Goal: Task Accomplishment & Management: Manage account settings

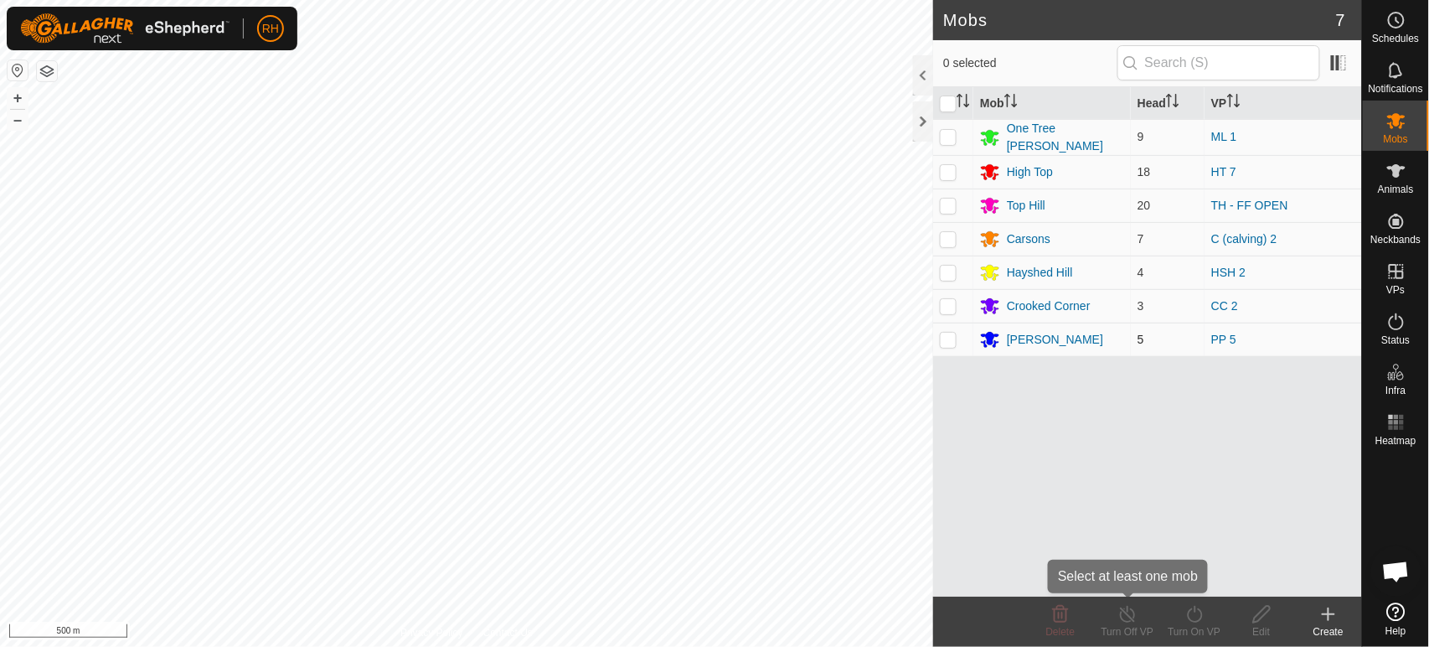
scroll to position [726, 0]
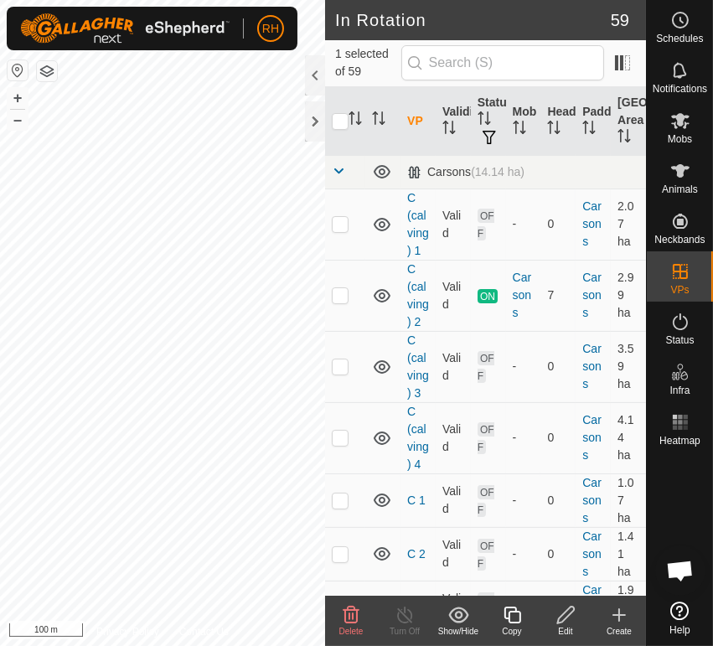
checkbox input "true"
checkbox input "false"
checkbox input "true"
click at [679, 119] on icon at bounding box center [680, 121] width 18 height 16
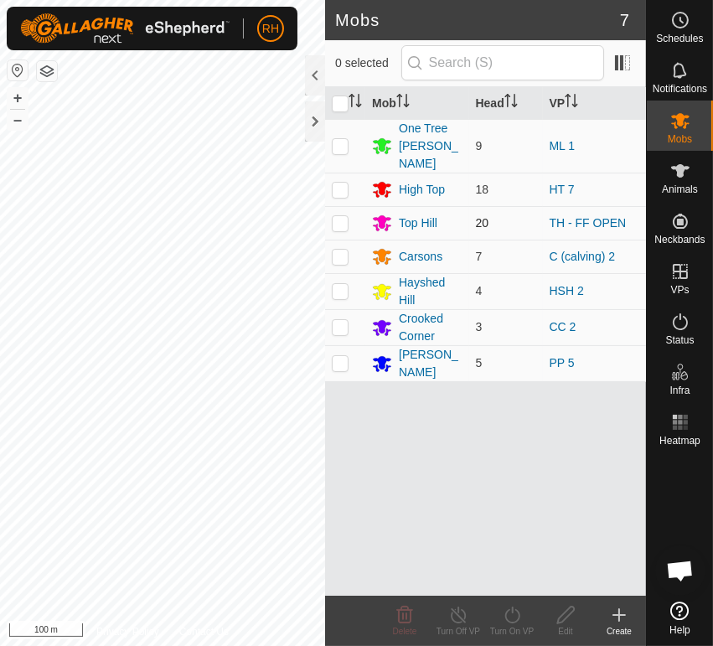
click at [338, 216] on p-checkbox at bounding box center [340, 222] width 17 height 13
checkbox input "false"
click at [427, 214] on div "Top Hill" at bounding box center [418, 223] width 39 height 18
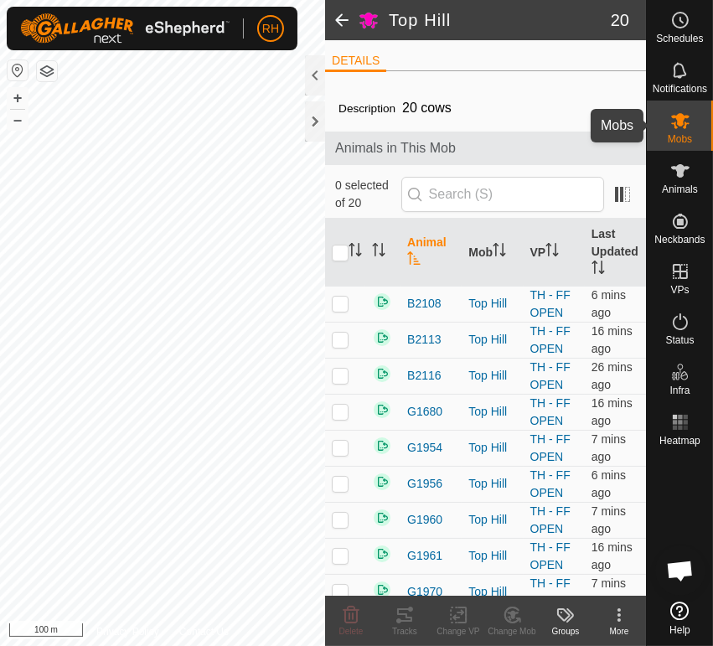
click at [676, 118] on icon at bounding box center [680, 121] width 18 height 16
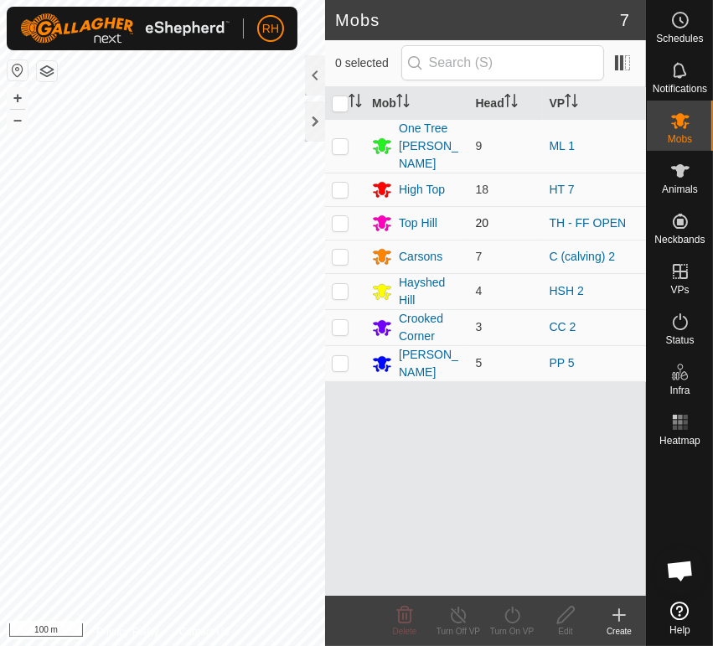
click at [343, 216] on p-checkbox at bounding box center [340, 222] width 17 height 13
checkbox input "true"
click at [514, 613] on icon at bounding box center [512, 615] width 21 height 20
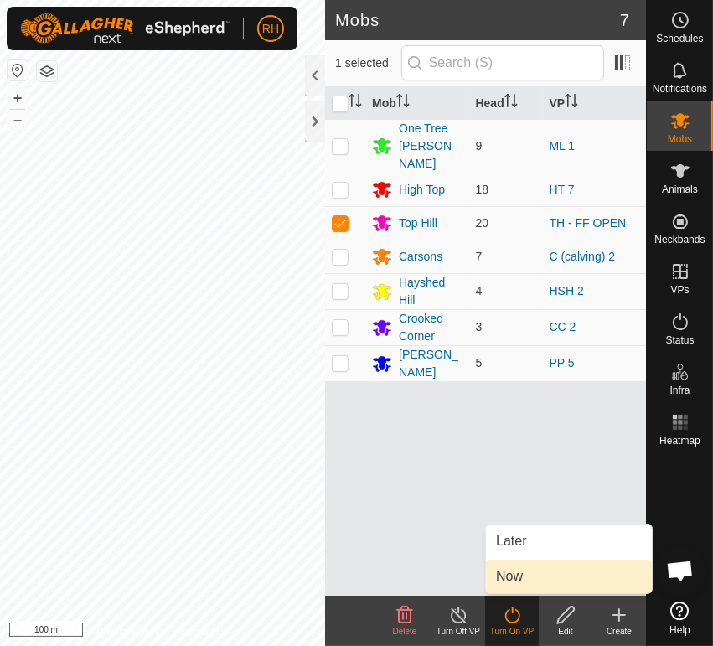
click at [507, 575] on link "Now" at bounding box center [569, 577] width 166 height 34
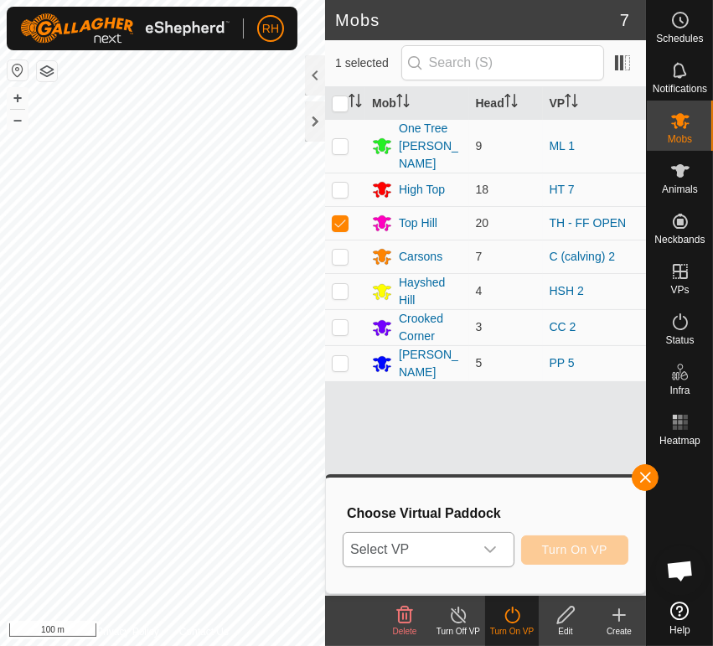
click at [492, 546] on icon "dropdown trigger" at bounding box center [489, 549] width 13 height 13
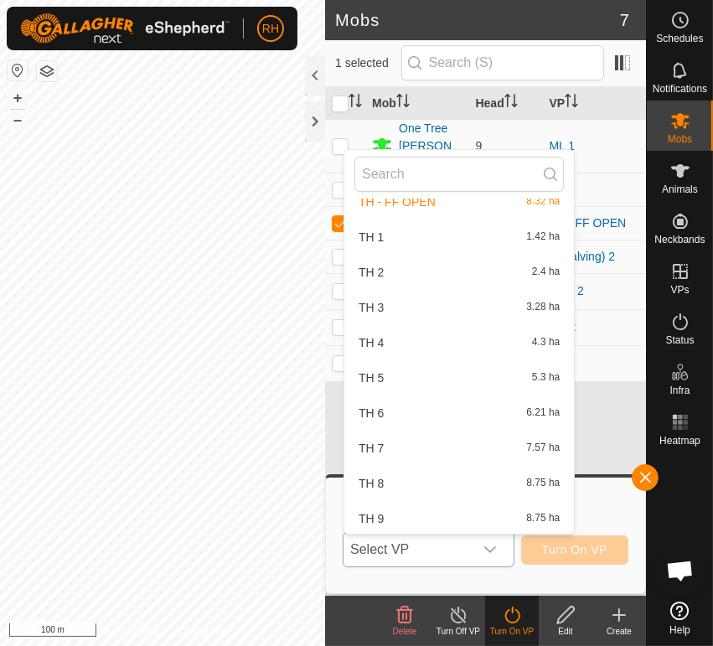
scroll to position [2212, 0]
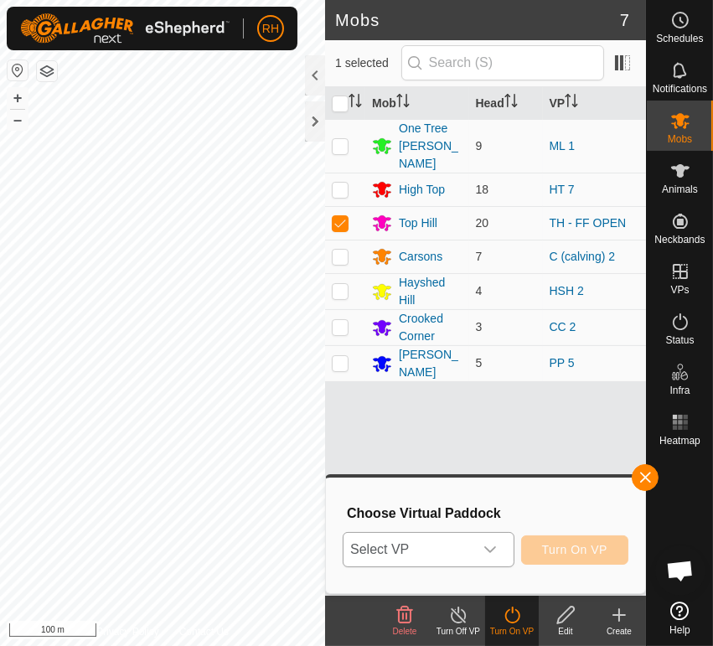
click at [487, 550] on icon "dropdown trigger" at bounding box center [490, 549] width 12 height 7
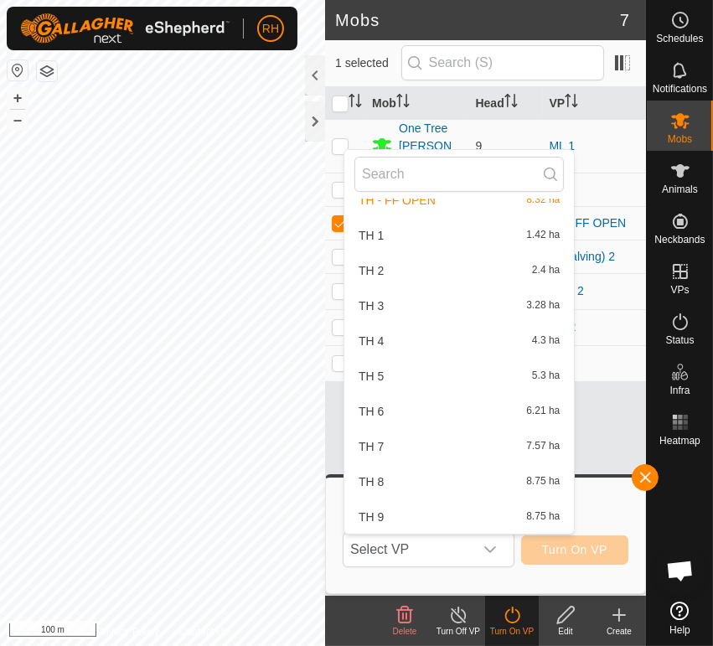
click at [418, 476] on li "TH 8 8.75 ha" at bounding box center [459, 482] width 230 height 34
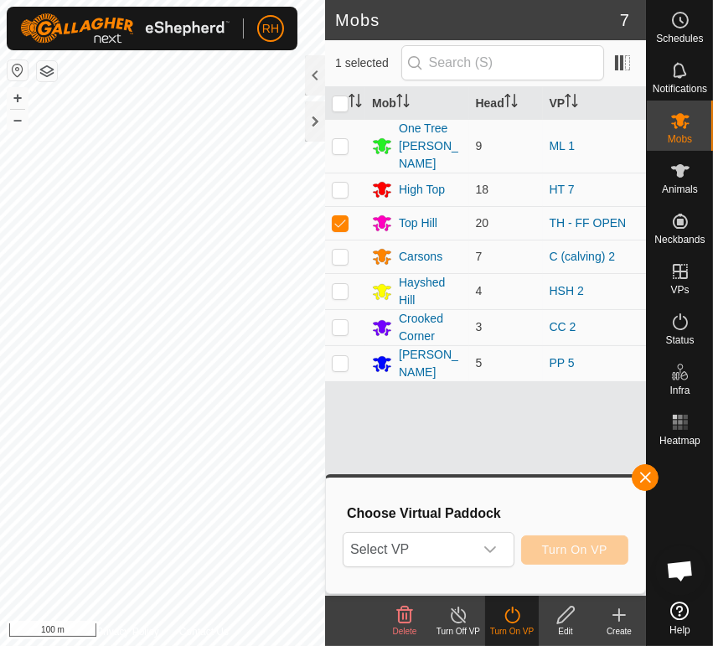
click at [418, 484] on div "TH 8 8.75 ha" at bounding box center [458, 492] width 209 height 16
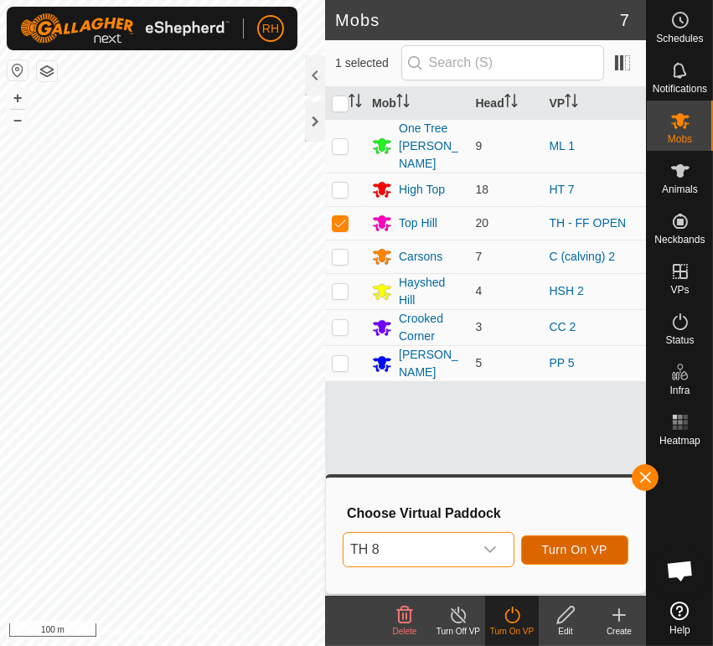
click at [561, 549] on span "Turn On VP" at bounding box center [574, 549] width 65 height 13
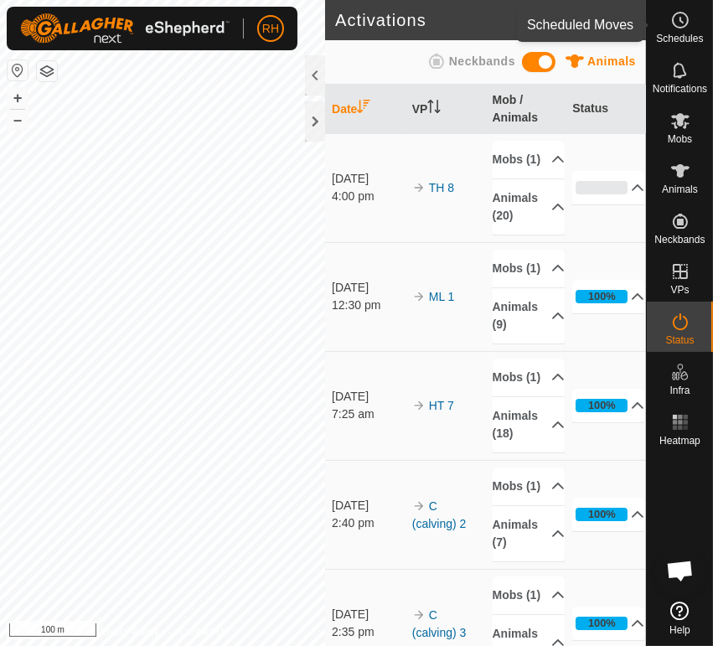
click at [679, 19] on icon at bounding box center [680, 20] width 20 height 20
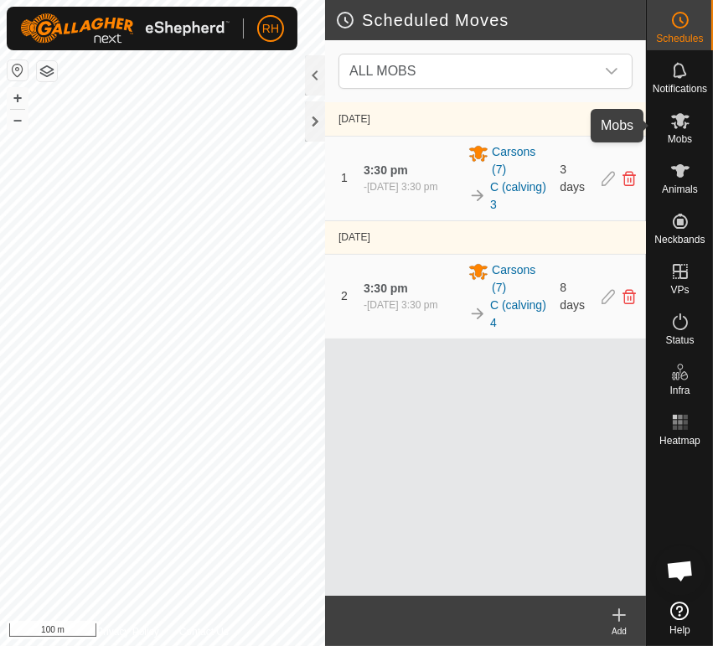
click at [682, 120] on icon at bounding box center [680, 121] width 18 height 16
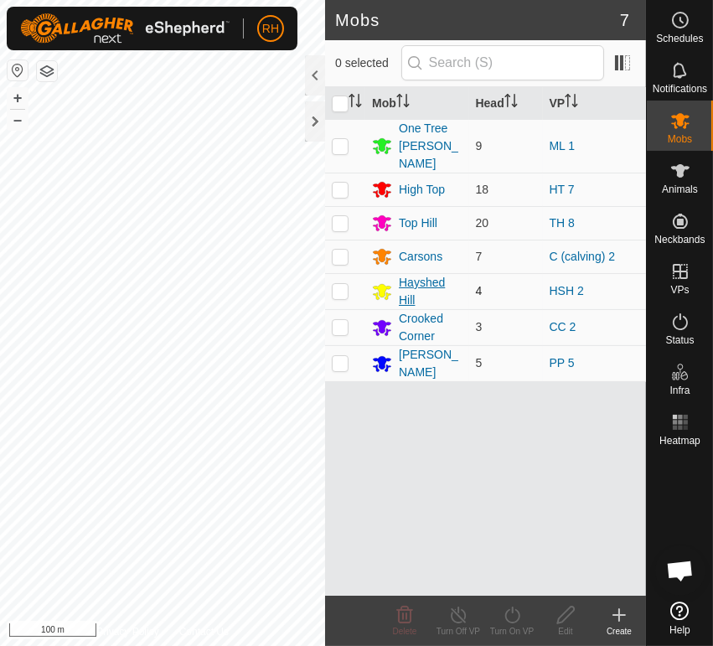
click at [416, 274] on div "Hayshed Hill" at bounding box center [430, 291] width 63 height 35
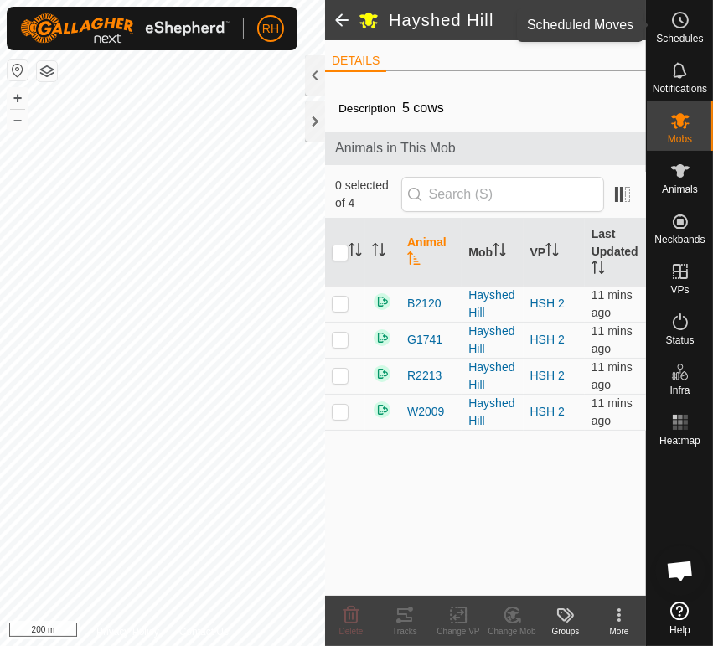
click at [685, 18] on icon at bounding box center [680, 20] width 20 height 20
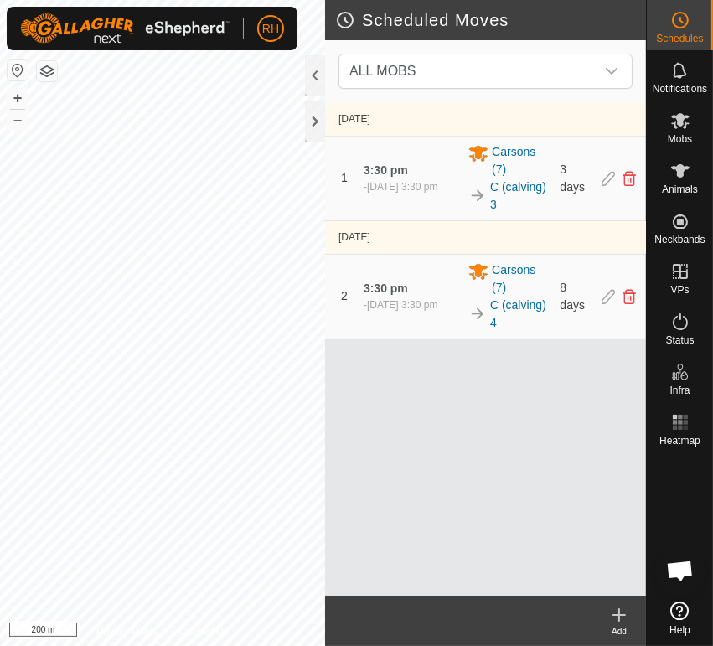
click at [618, 615] on icon at bounding box center [619, 615] width 12 height 0
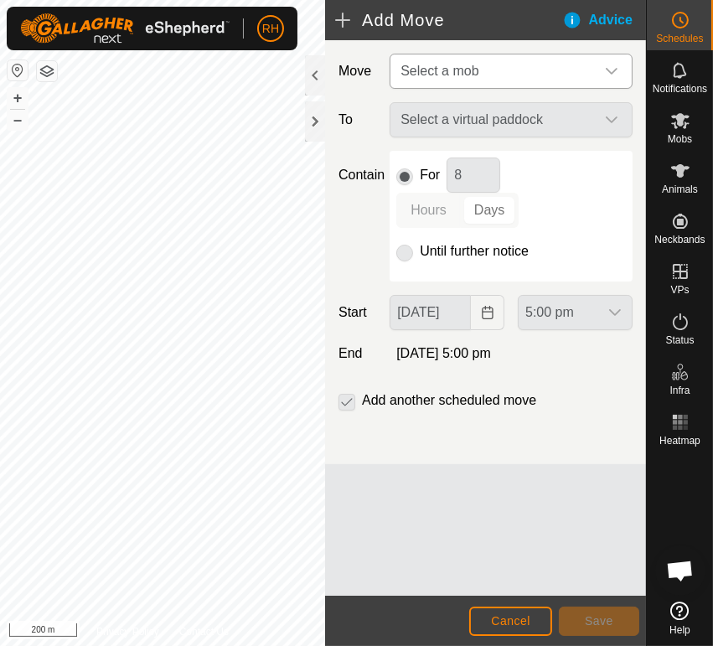
click at [608, 68] on icon "dropdown trigger" at bounding box center [611, 71] width 13 height 13
click at [617, 74] on icon "dropdown trigger" at bounding box center [611, 71] width 13 height 13
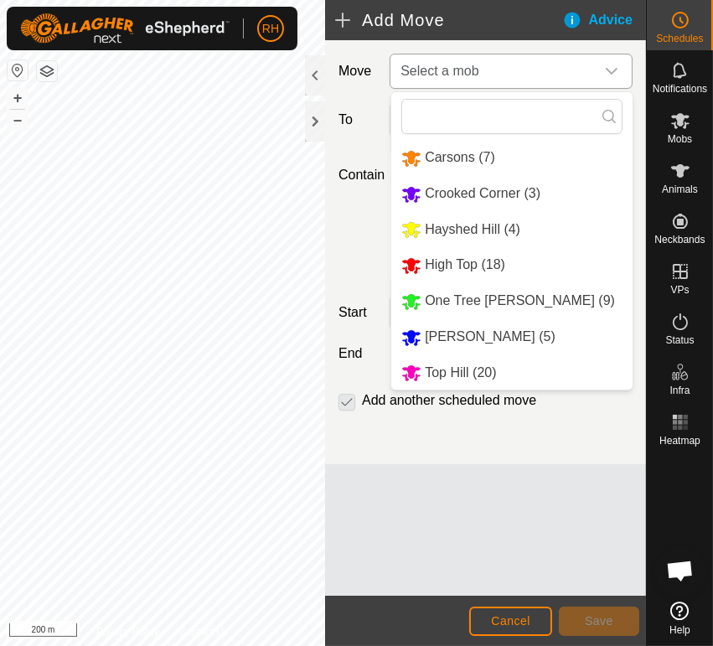
click at [472, 340] on li "[PERSON_NAME] (5)" at bounding box center [511, 337] width 241 height 34
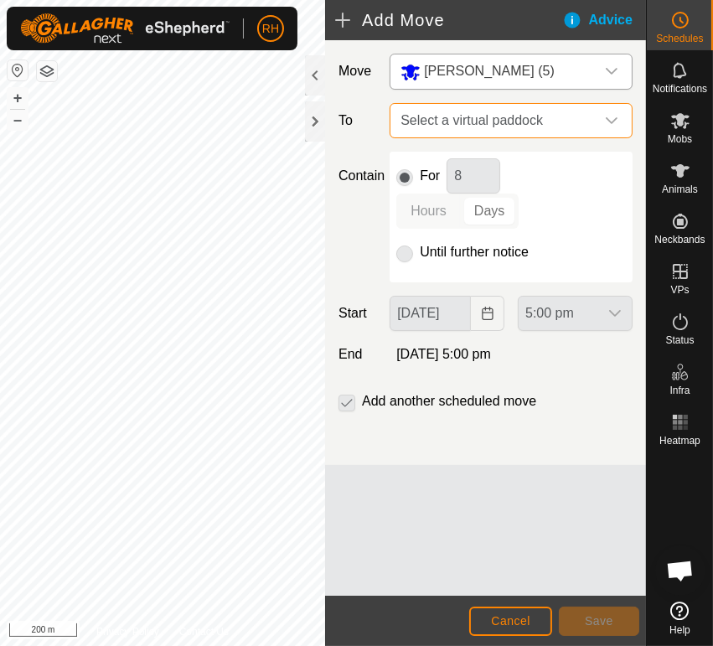
click at [530, 124] on span "Select a virtual paddock" at bounding box center [494, 121] width 201 height 34
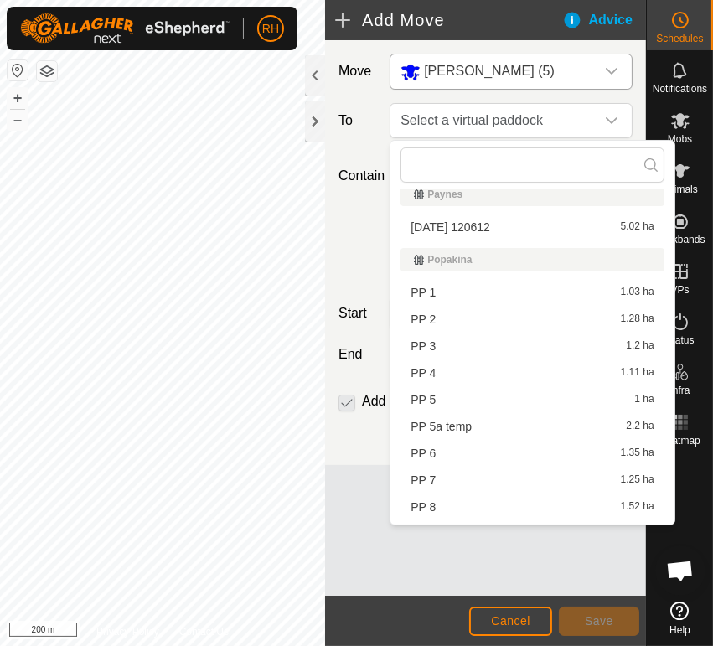
scroll to position [1316, 0]
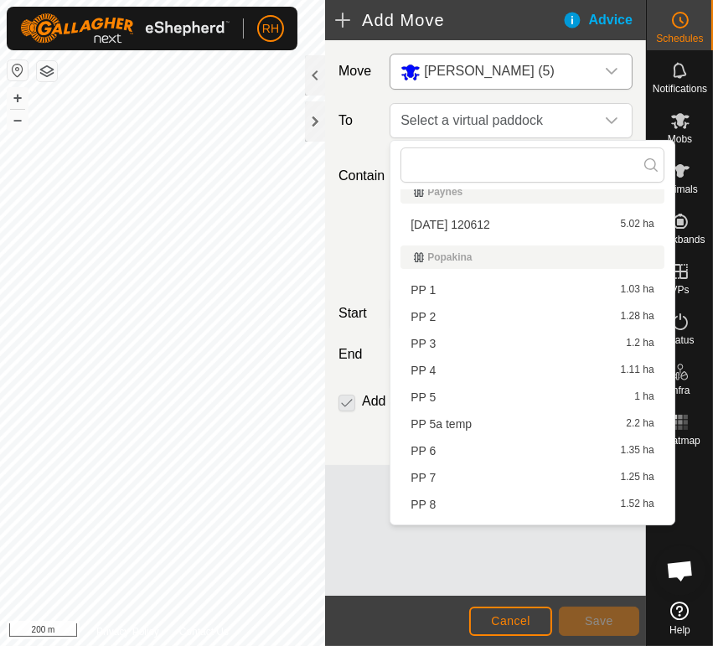
click at [455, 447] on li "PP 6 1.35 ha" at bounding box center [531, 450] width 263 height 25
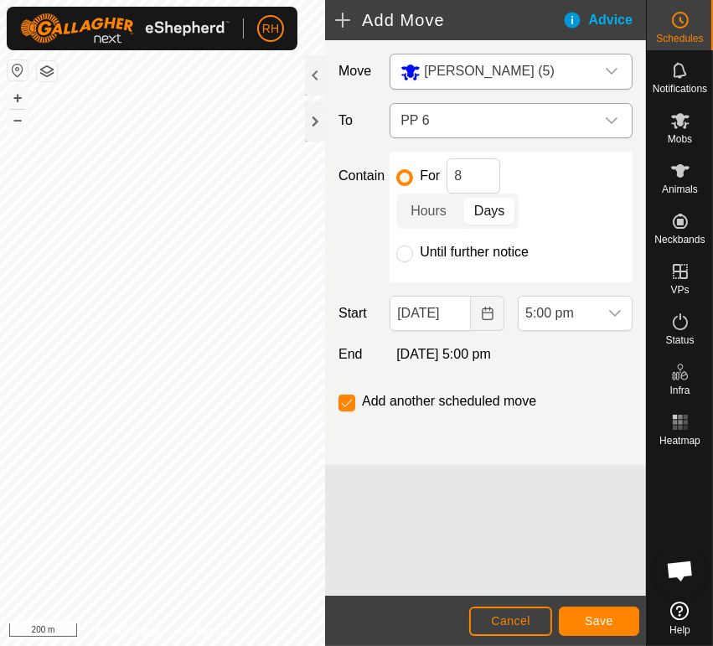
click at [609, 118] on icon "dropdown trigger" at bounding box center [611, 120] width 13 height 13
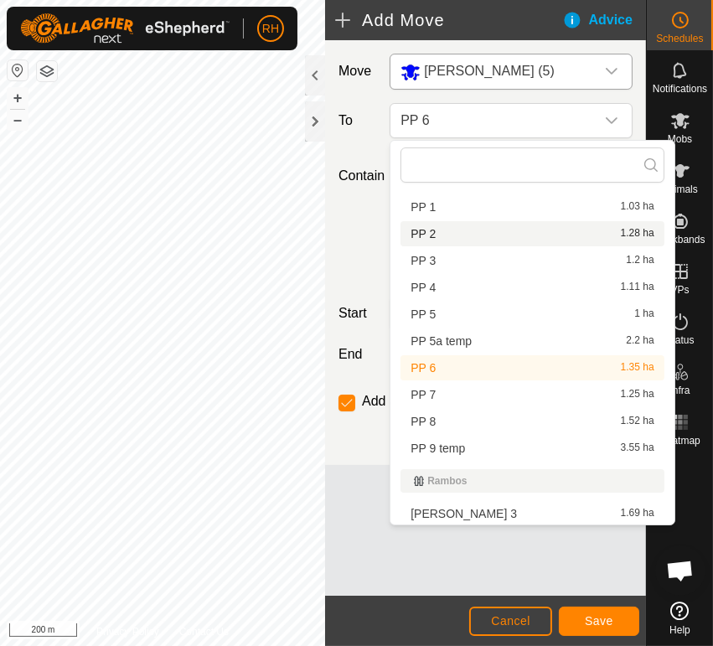
scroll to position [1400, 0]
click at [449, 447] on li "PP 9 temp 3.55 ha" at bounding box center [531, 447] width 263 height 25
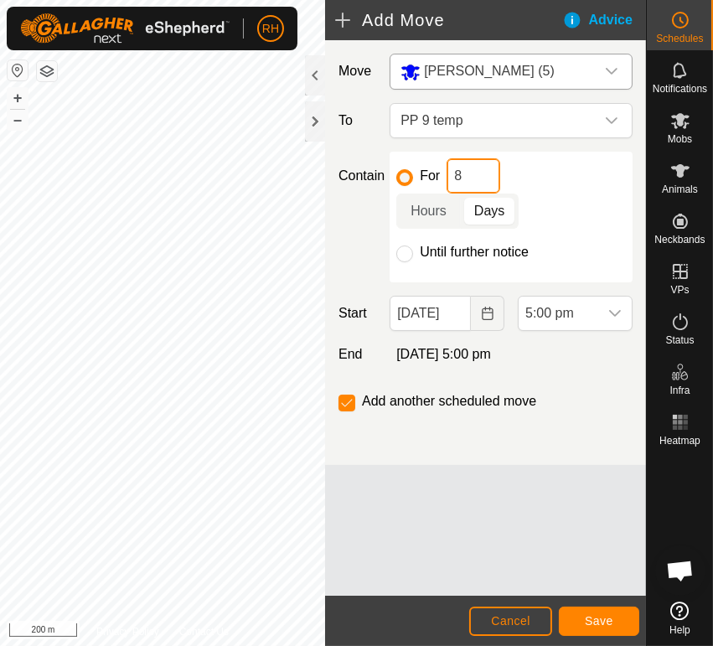
click at [472, 173] on input "8" at bounding box center [474, 175] width 54 height 35
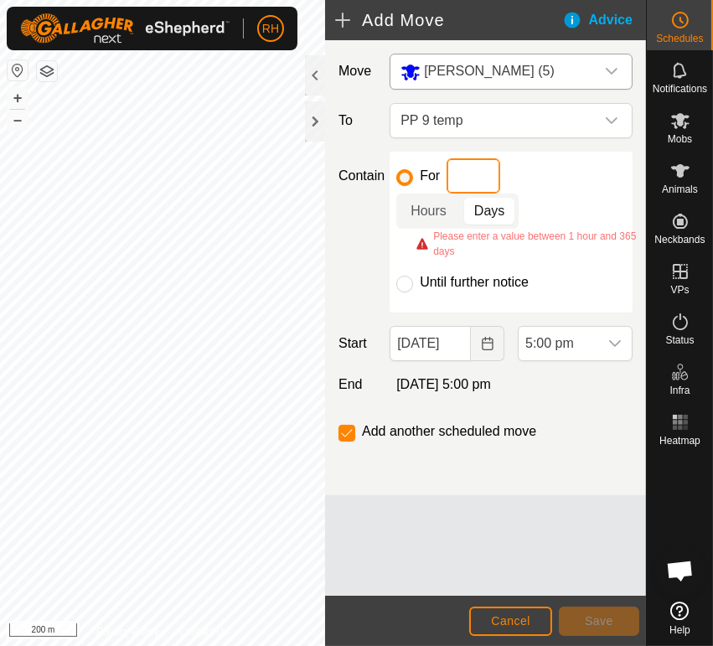
type input "4"
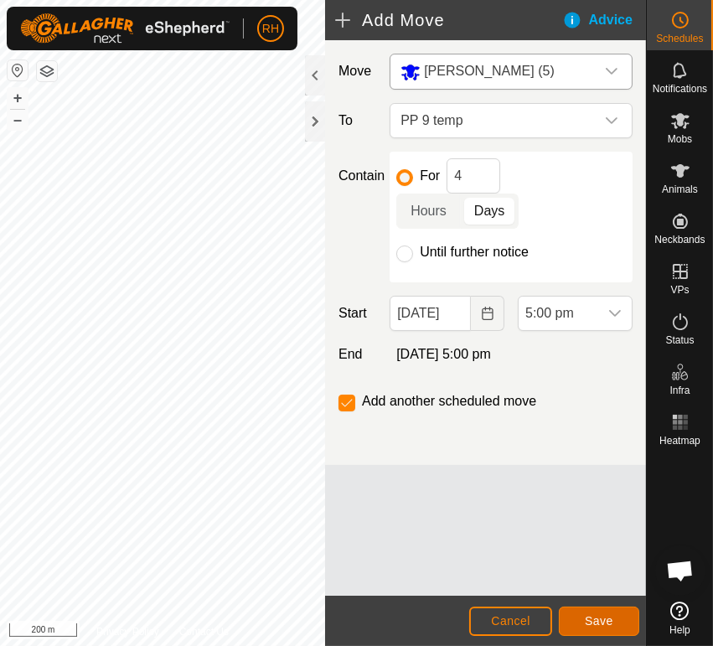
click at [598, 621] on span "Save" at bounding box center [599, 620] width 28 height 13
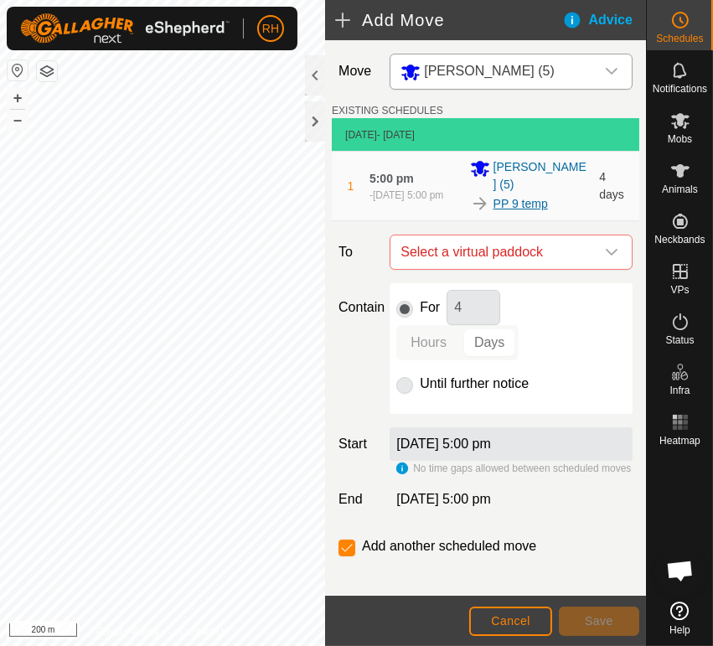
click at [535, 195] on link "PP 9 temp" at bounding box center [520, 204] width 54 height 18
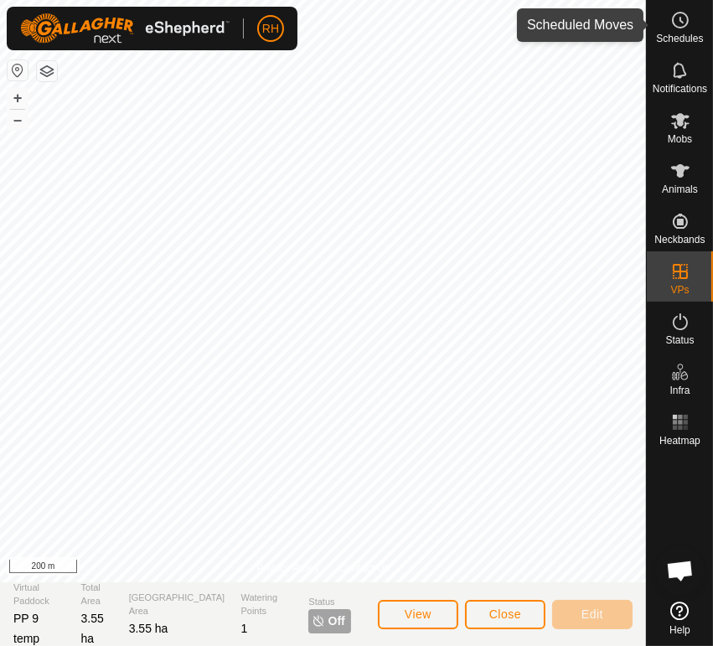
click at [684, 21] on icon at bounding box center [680, 20] width 20 height 20
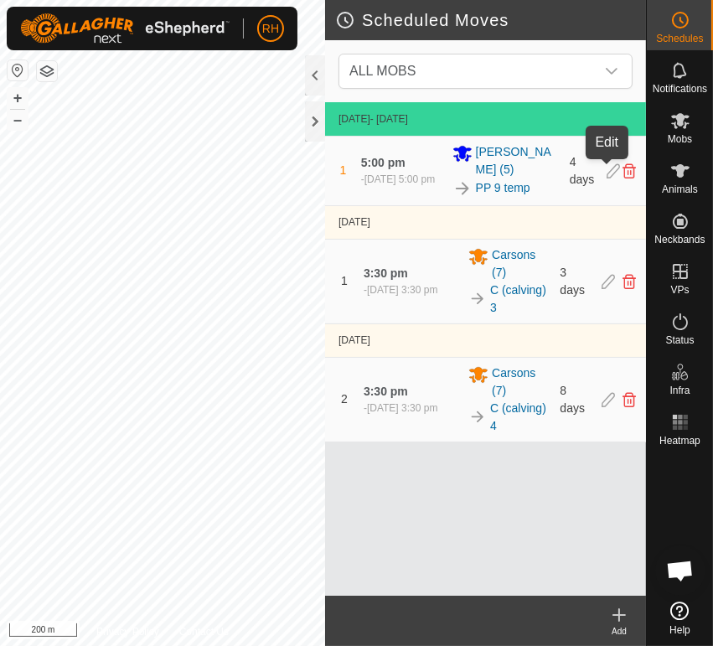
click at [607, 169] on icon at bounding box center [613, 170] width 13 height 15
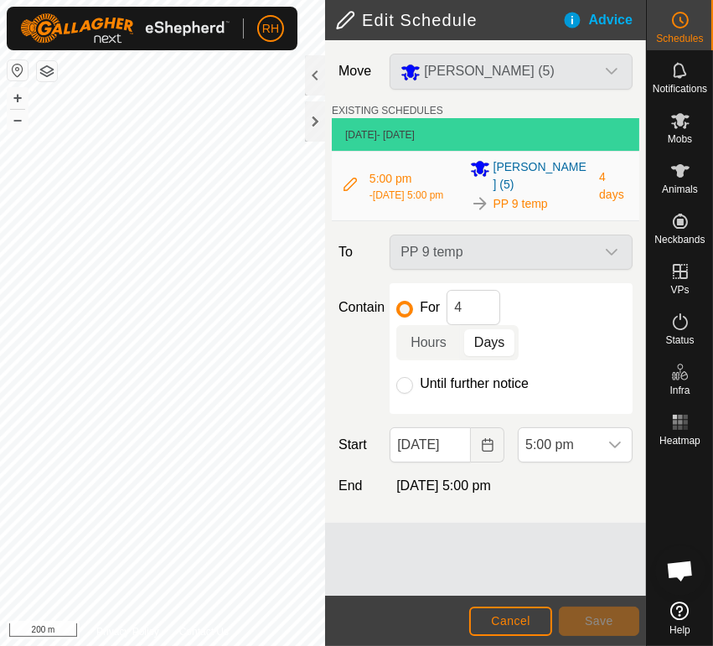
click at [612, 235] on div "PP 9 temp" at bounding box center [511, 252] width 256 height 35
click at [511, 236] on div "PP 9 temp" at bounding box center [511, 252] width 256 height 35
click at [670, 23] on icon at bounding box center [680, 20] width 20 height 20
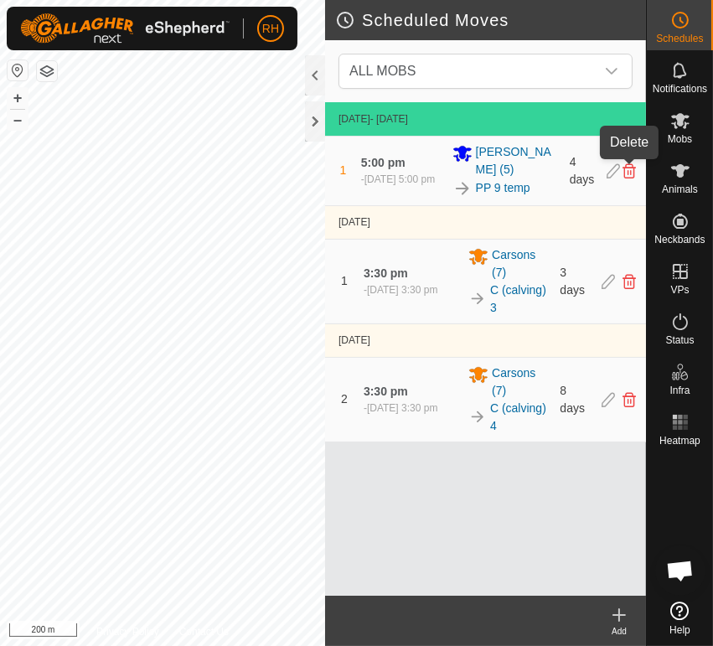
click at [625, 169] on icon at bounding box center [629, 170] width 13 height 15
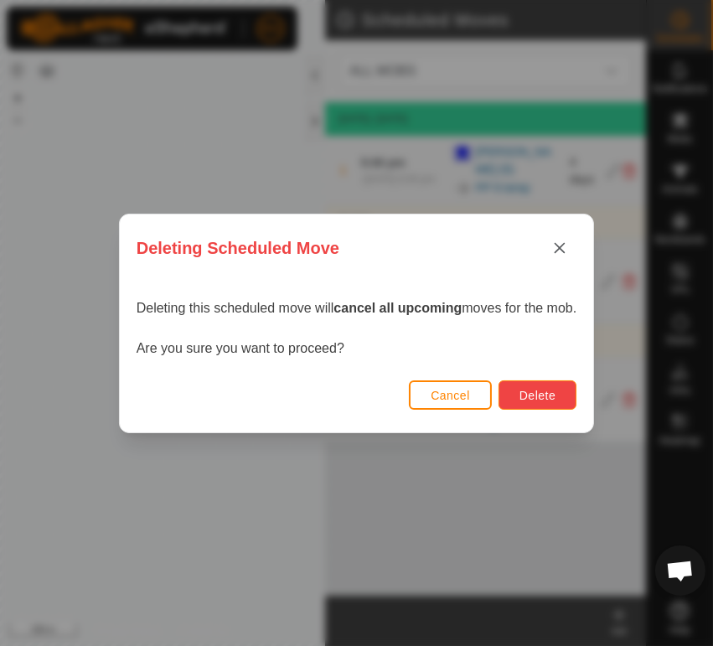
click at [549, 395] on span "Delete" at bounding box center [537, 395] width 36 height 13
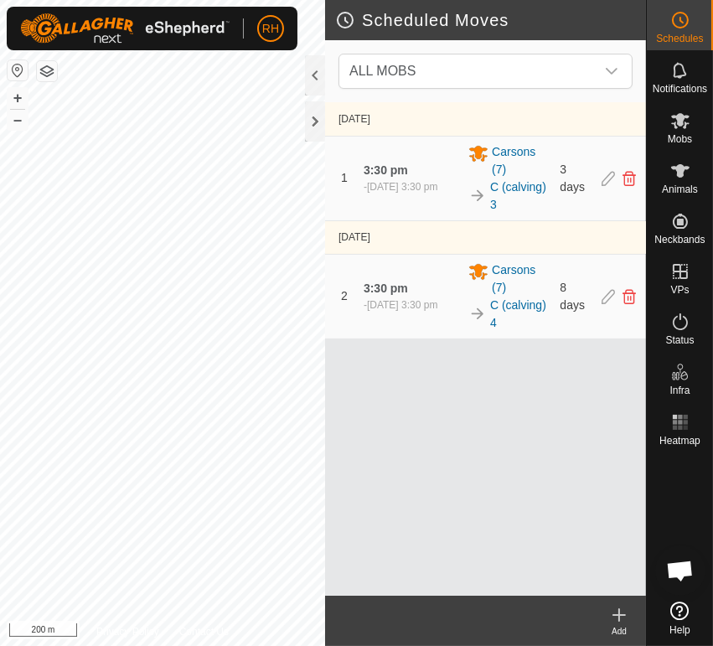
click at [625, 615] on icon at bounding box center [619, 615] width 20 height 20
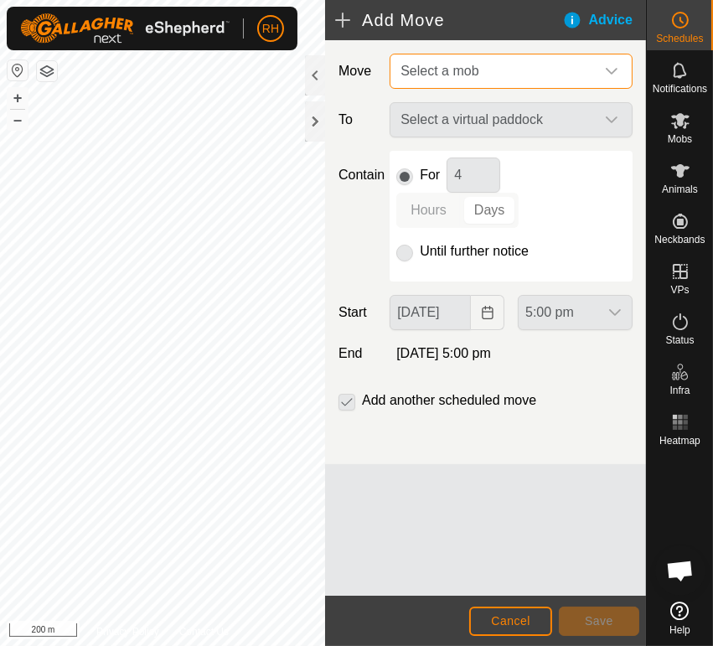
click at [506, 72] on span "Select a mob" at bounding box center [494, 71] width 201 height 34
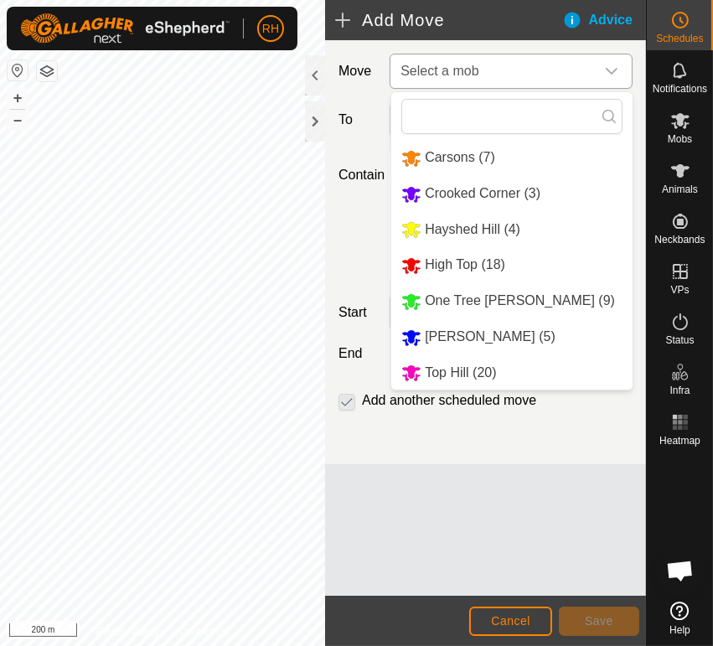
click at [430, 333] on li "[PERSON_NAME] (5)" at bounding box center [511, 337] width 241 height 34
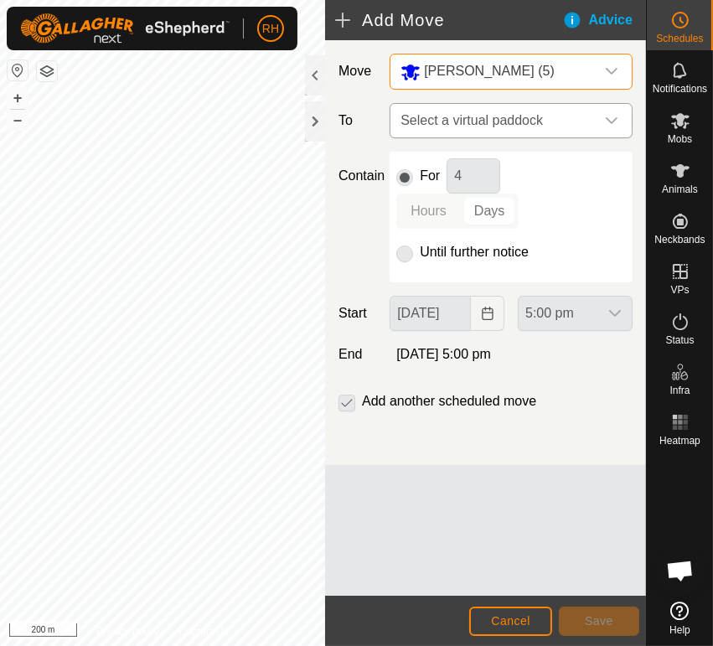
click at [550, 116] on span "Select a virtual paddock" at bounding box center [494, 121] width 201 height 34
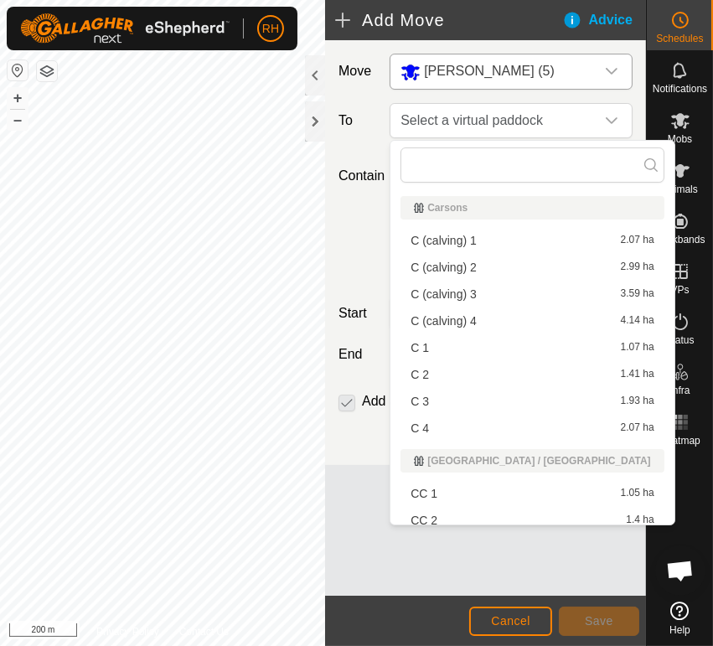
scroll to position [1303, 0]
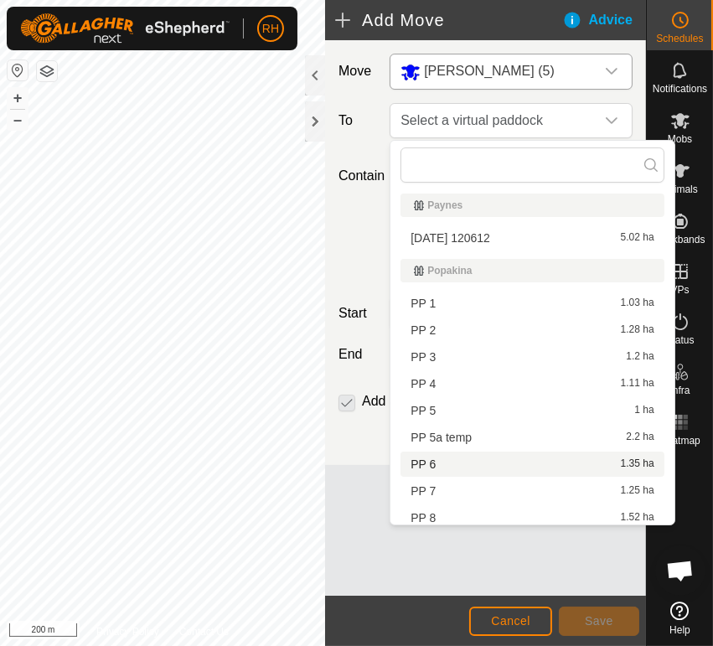
click at [465, 461] on li "PP 6 1.35 ha" at bounding box center [531, 464] width 263 height 25
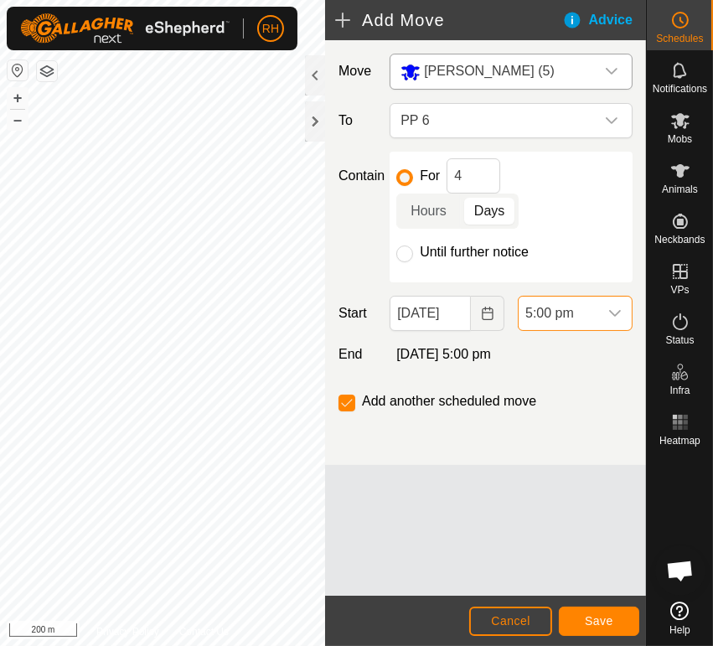
click at [575, 309] on span "5:00 pm" at bounding box center [559, 314] width 80 height 34
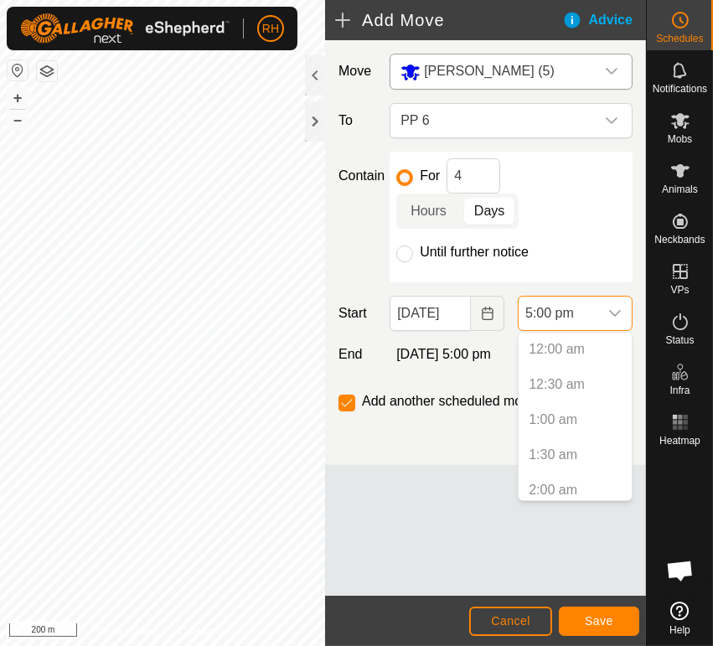
scroll to position [1062, 0]
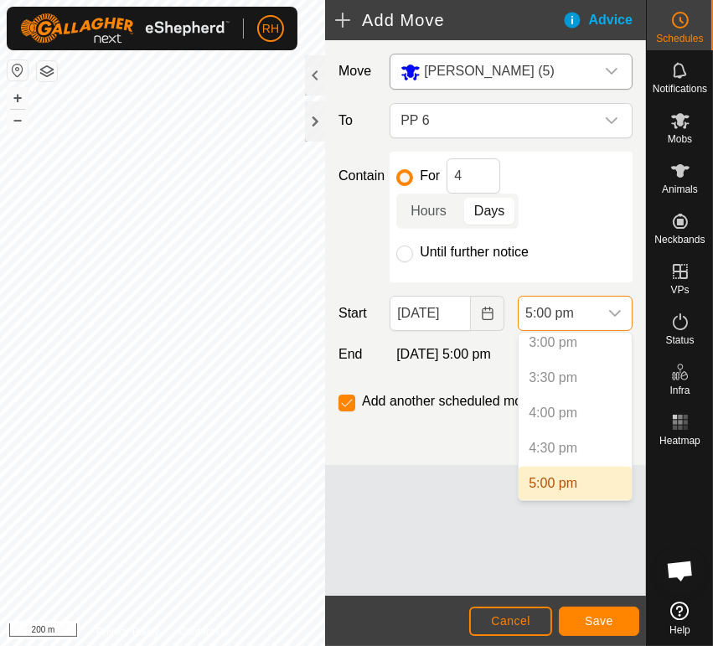
click at [558, 483] on li "5:00 pm" at bounding box center [575, 484] width 113 height 34
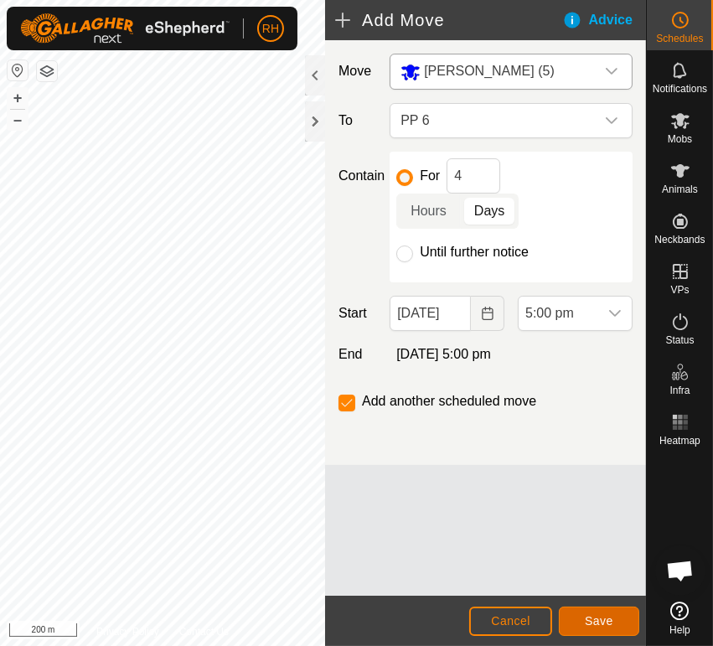
click at [595, 620] on span "Save" at bounding box center [599, 620] width 28 height 13
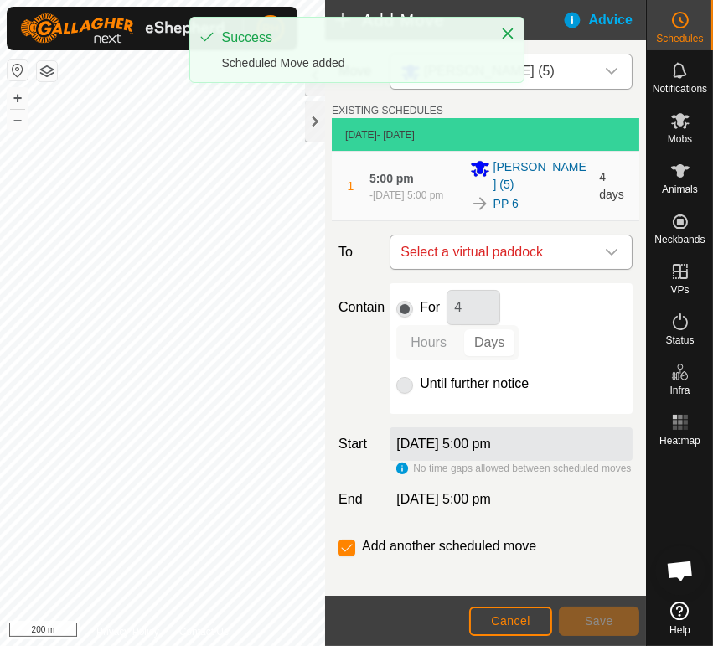
click at [529, 238] on span "Select a virtual paddock" at bounding box center [494, 252] width 201 height 34
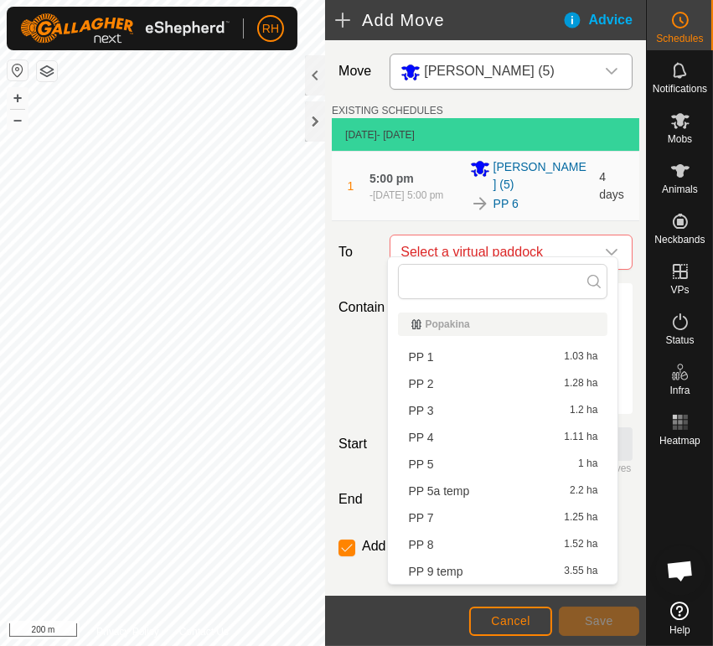
click at [447, 517] on li "PP 7 1.25 ha" at bounding box center [502, 517] width 209 height 25
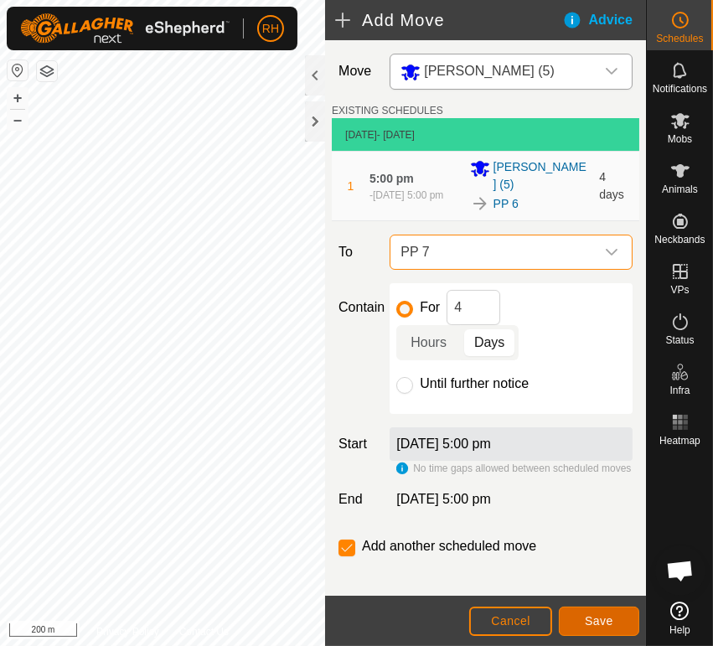
click at [602, 621] on span "Save" at bounding box center [599, 620] width 28 height 13
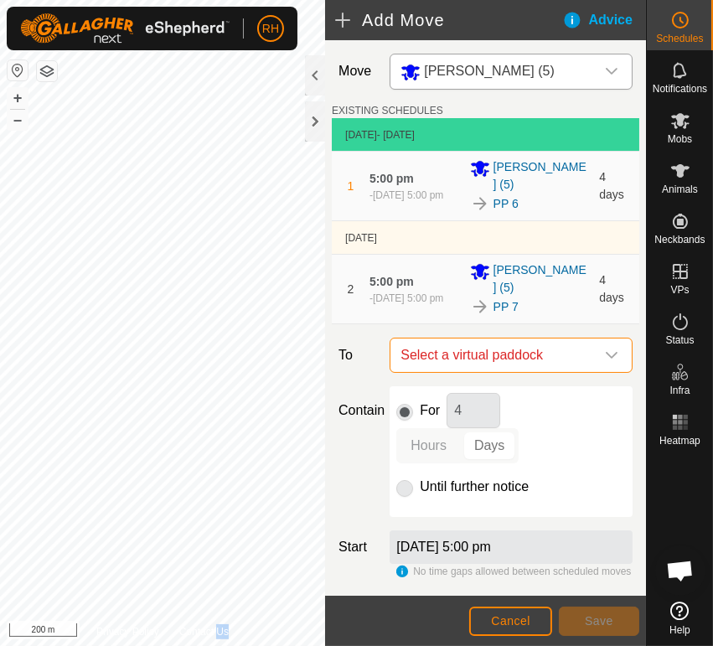
click at [500, 338] on span "Select a virtual paddock" at bounding box center [494, 355] width 201 height 34
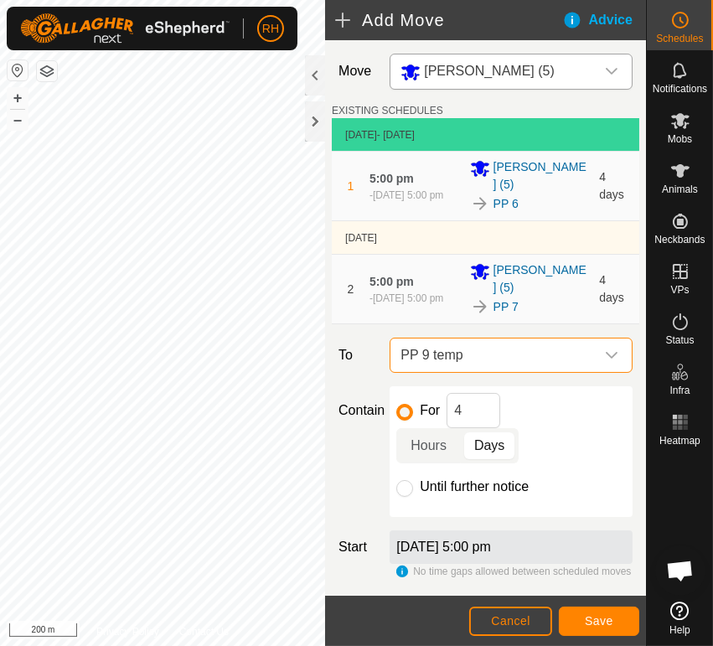
click at [606, 352] on icon "dropdown trigger" at bounding box center [612, 355] width 12 height 7
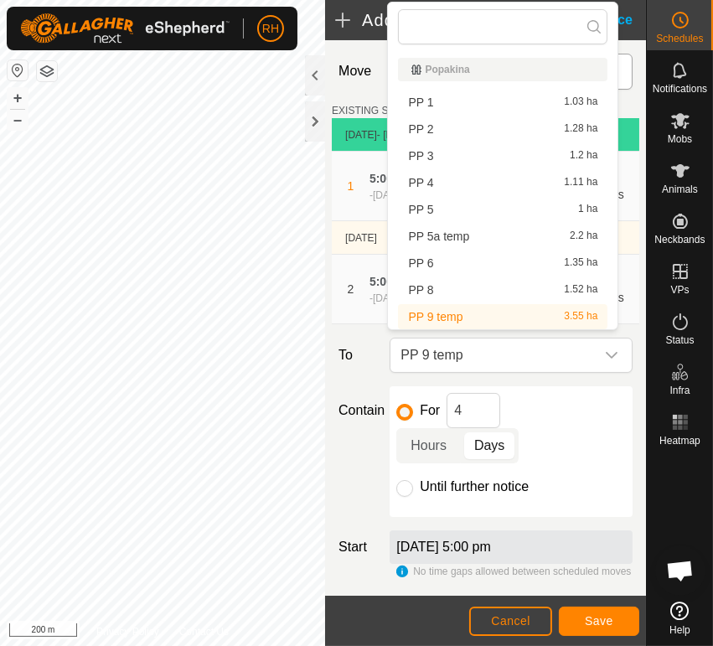
click at [499, 287] on li "PP 8 1.52 ha" at bounding box center [502, 289] width 209 height 25
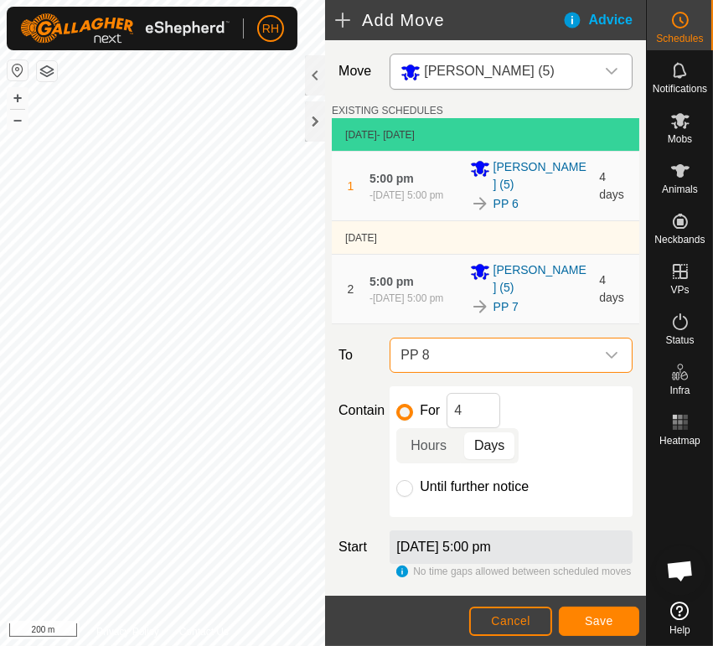
scroll to position [93, 0]
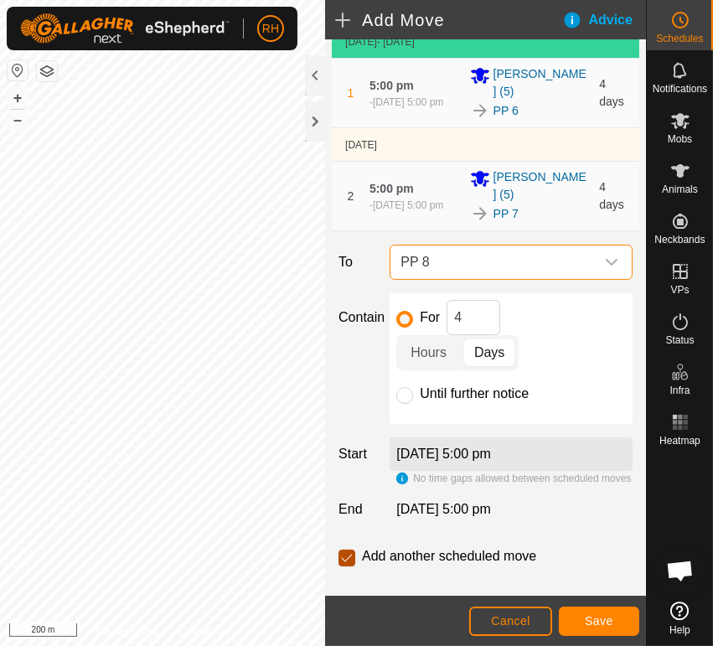
click at [345, 550] on input "checkbox" at bounding box center [346, 558] width 17 height 17
checkbox input "false"
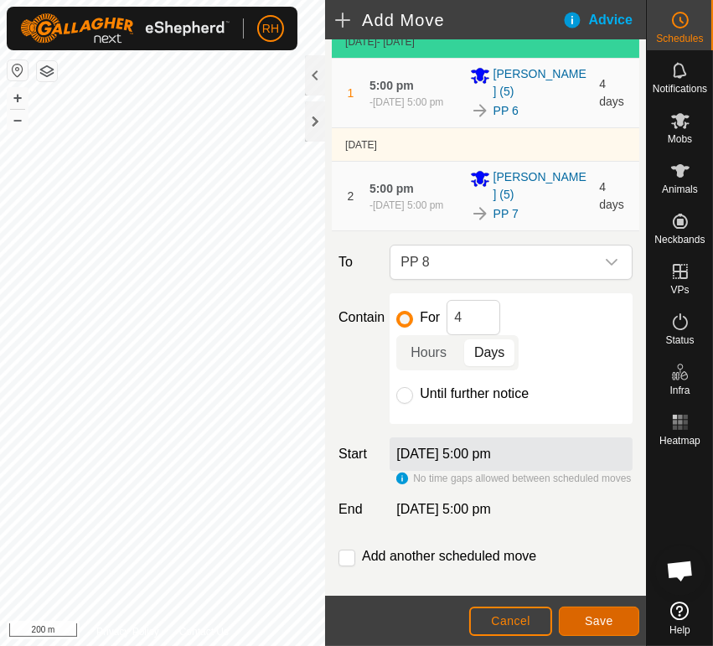
click at [588, 623] on span "Save" at bounding box center [599, 620] width 28 height 13
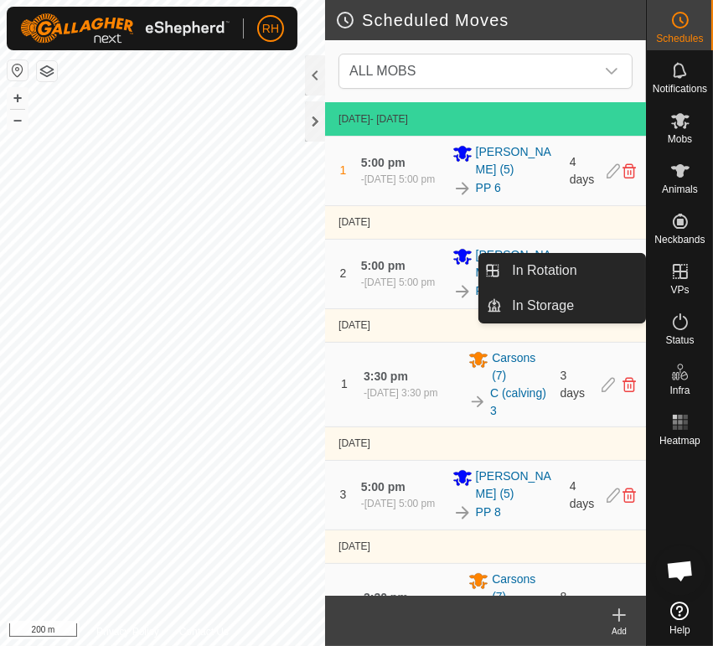
click at [680, 274] on icon at bounding box center [680, 271] width 15 height 15
click at [588, 273] on link "In Rotation" at bounding box center [573, 271] width 143 height 34
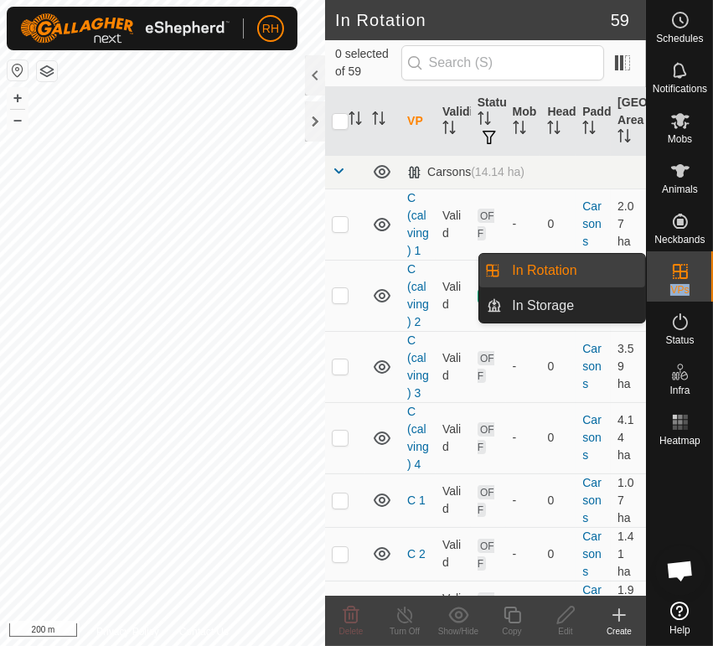
click at [539, 266] on link "In Rotation" at bounding box center [573, 271] width 143 height 34
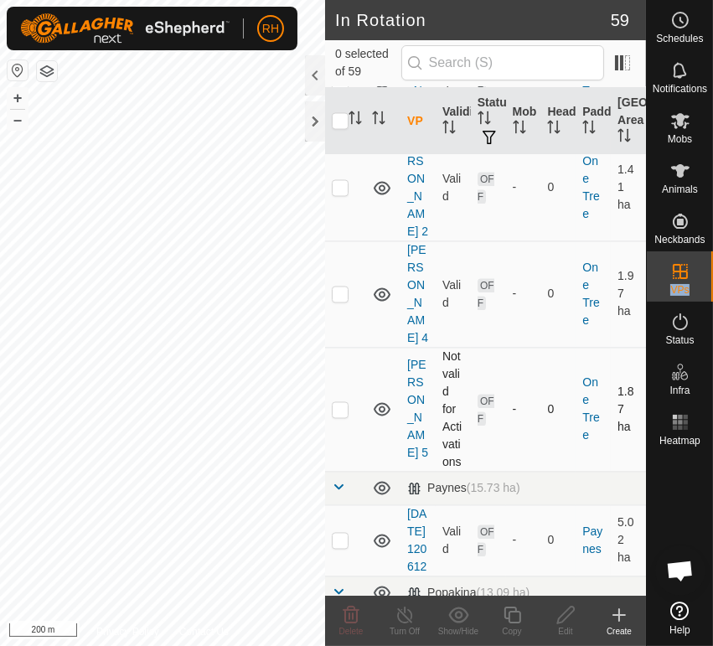
scroll to position [3165, 0]
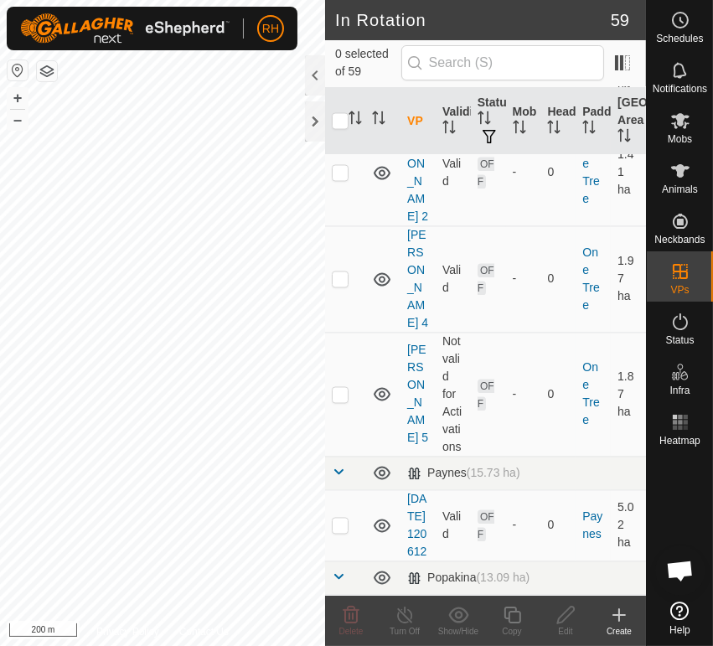
checkbox input "true"
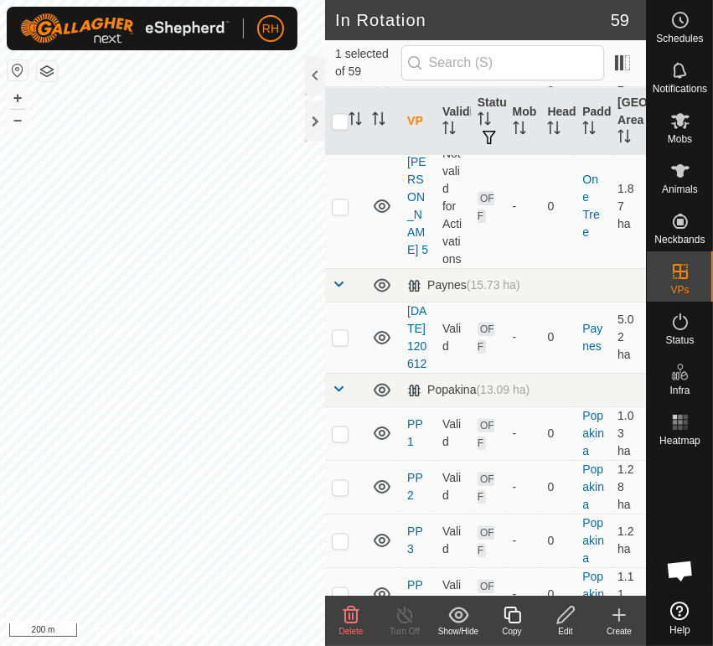
scroll to position [3444, 0]
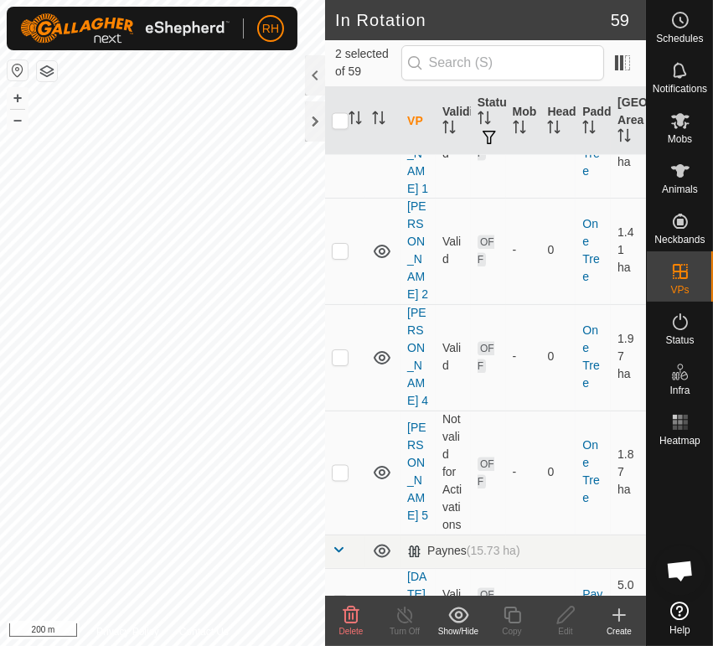
scroll to position [3165, 0]
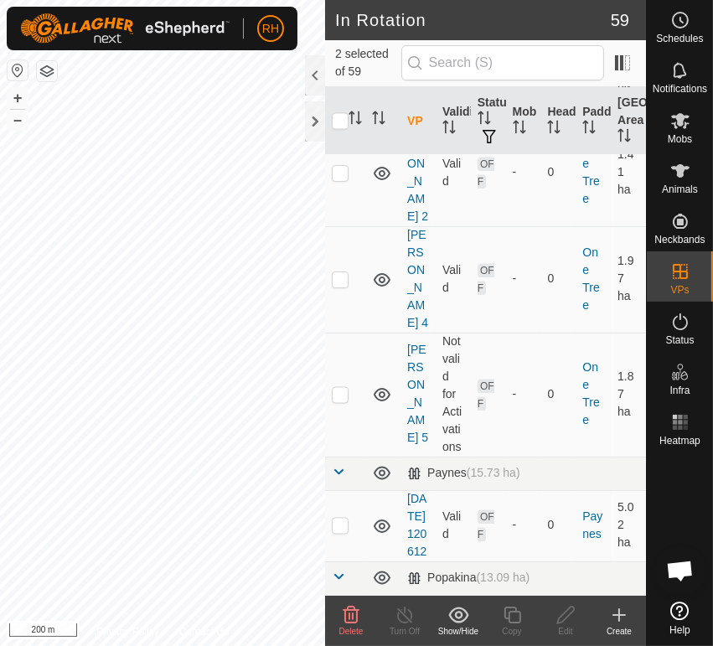
click at [349, 617] on icon at bounding box center [351, 615] width 20 height 20
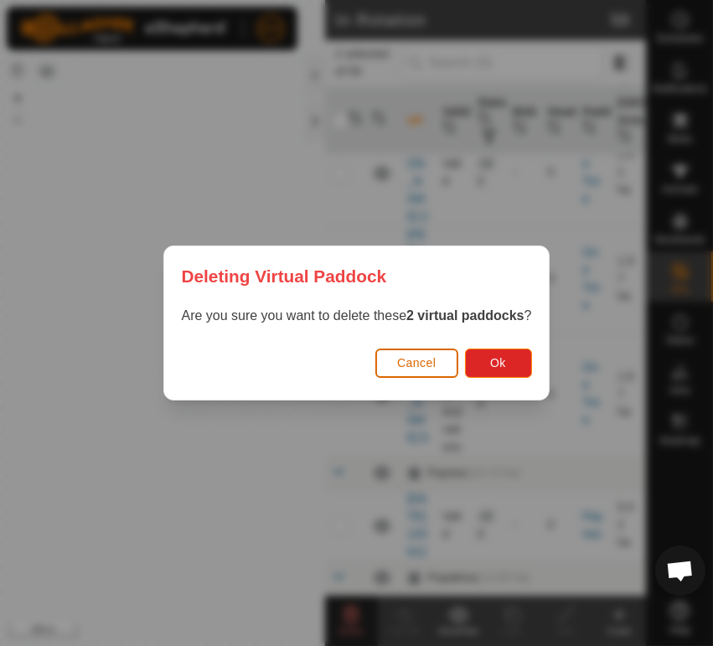
click at [416, 360] on span "Cancel" at bounding box center [416, 362] width 39 height 13
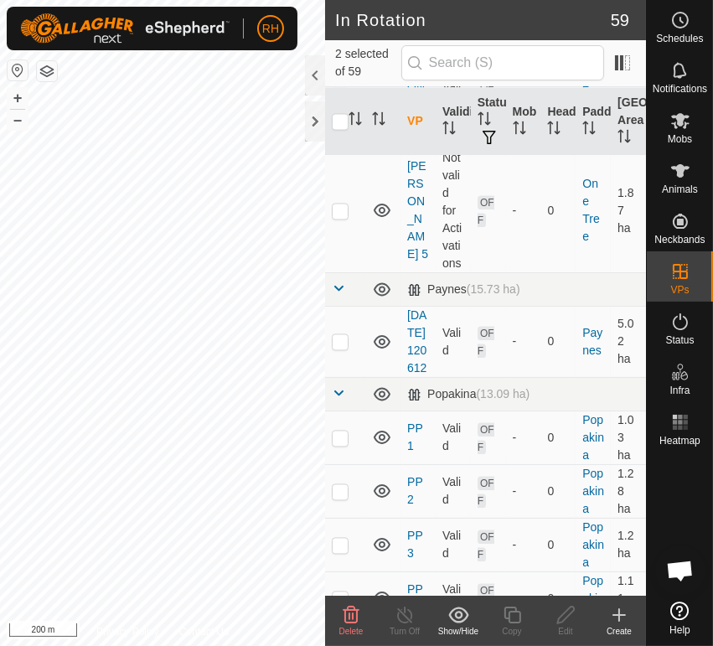
scroll to position [3351, 0]
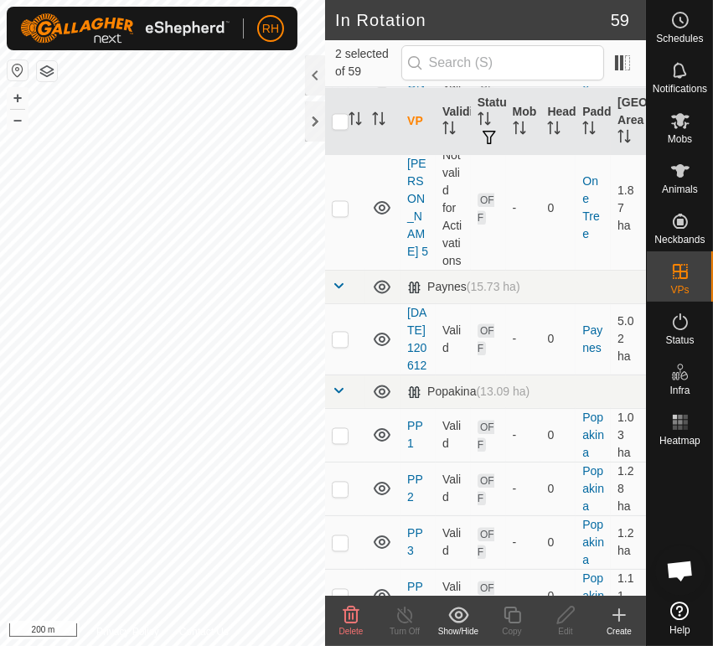
checkbox input "false"
click at [566, 611] on icon at bounding box center [565, 615] width 21 height 20
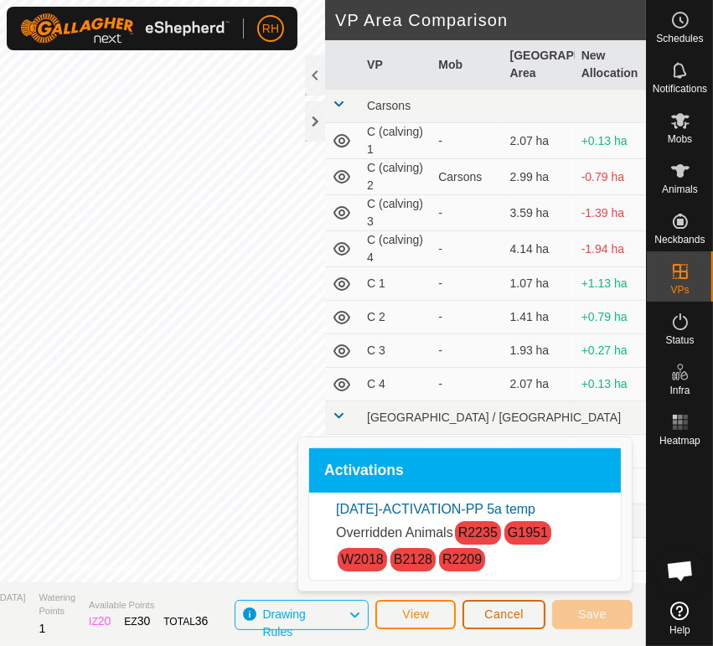
click at [490, 608] on span "Cancel" at bounding box center [503, 613] width 39 height 13
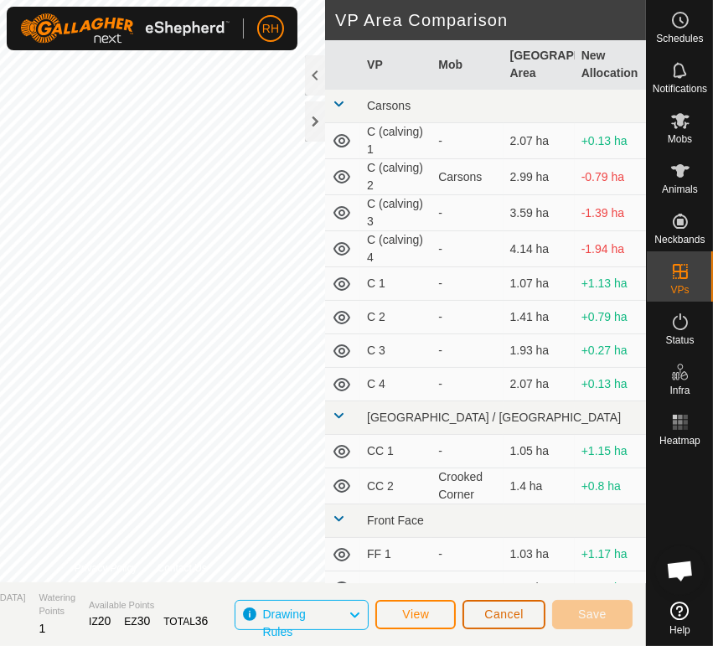
click at [490, 608] on span "Cancel" at bounding box center [503, 613] width 39 height 13
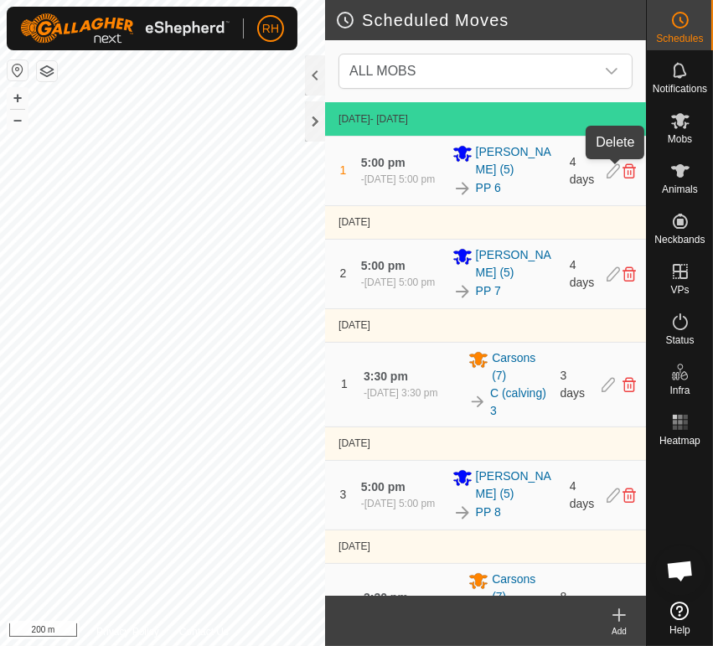
click at [623, 168] on icon at bounding box center [629, 170] width 13 height 15
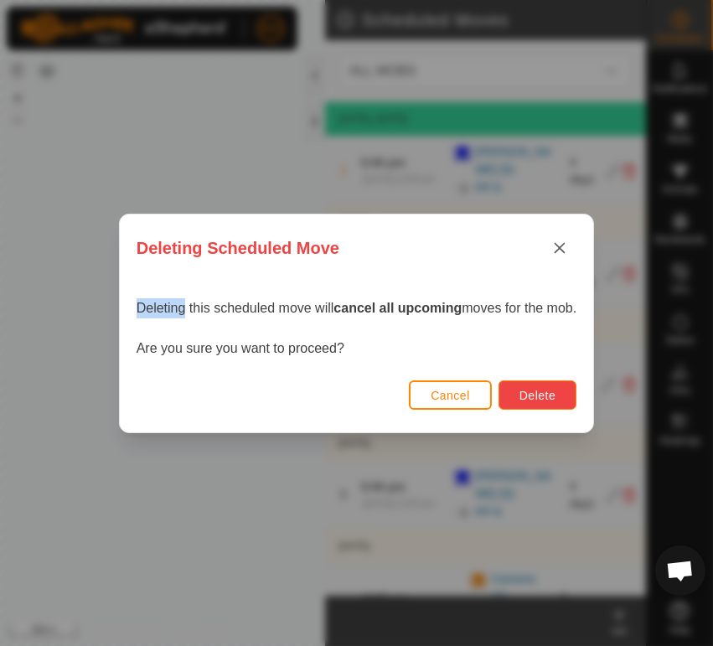
click at [542, 390] on span "Delete" at bounding box center [537, 395] width 36 height 13
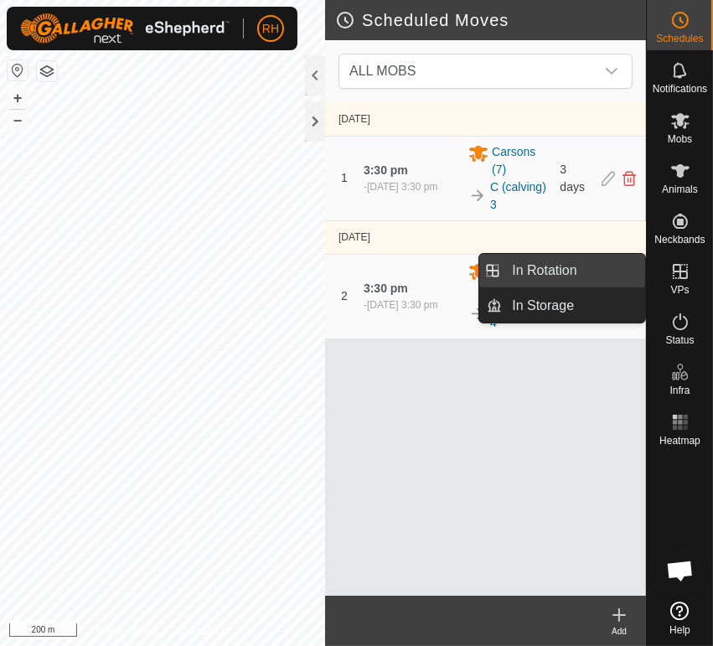
click at [572, 268] on link "In Rotation" at bounding box center [573, 271] width 143 height 34
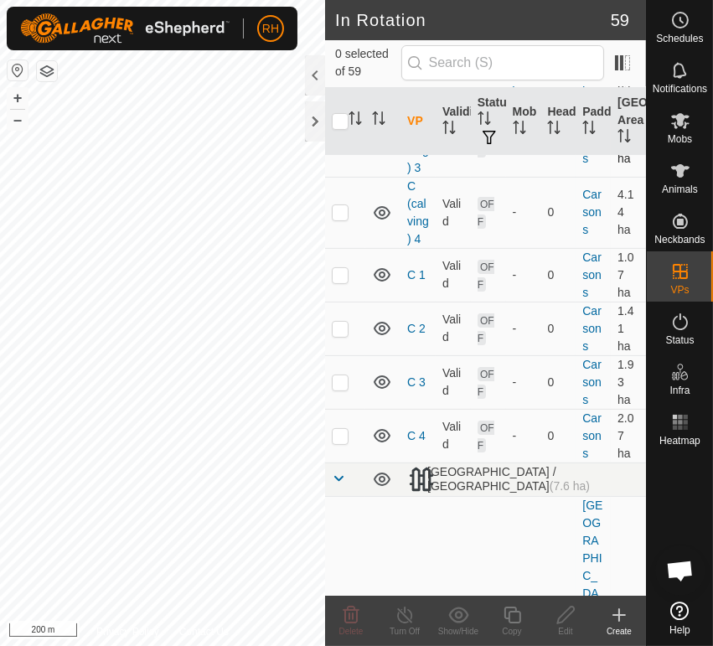
scroll to position [279, 0]
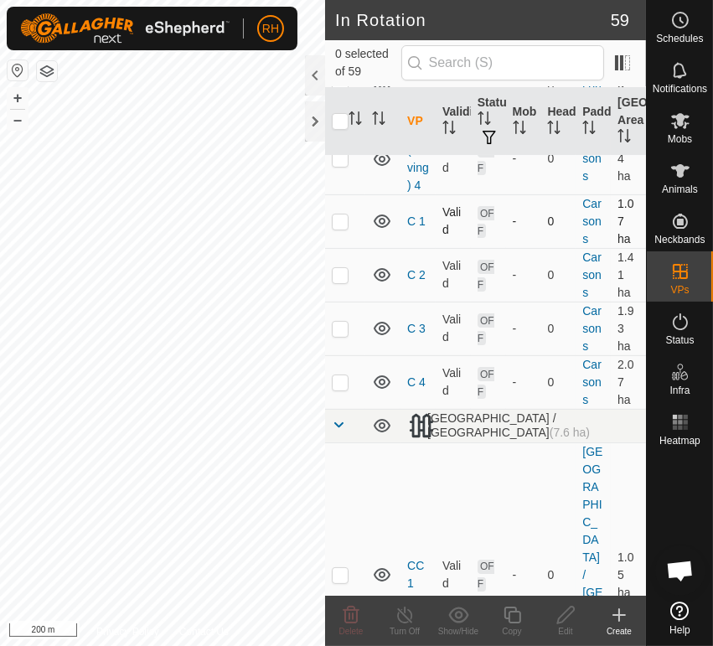
click at [340, 228] on p-checkbox at bounding box center [340, 220] width 17 height 13
click at [341, 228] on p-checkbox at bounding box center [340, 220] width 17 height 13
checkbox input "true"
click at [338, 282] on p-checkbox at bounding box center [340, 274] width 17 height 13
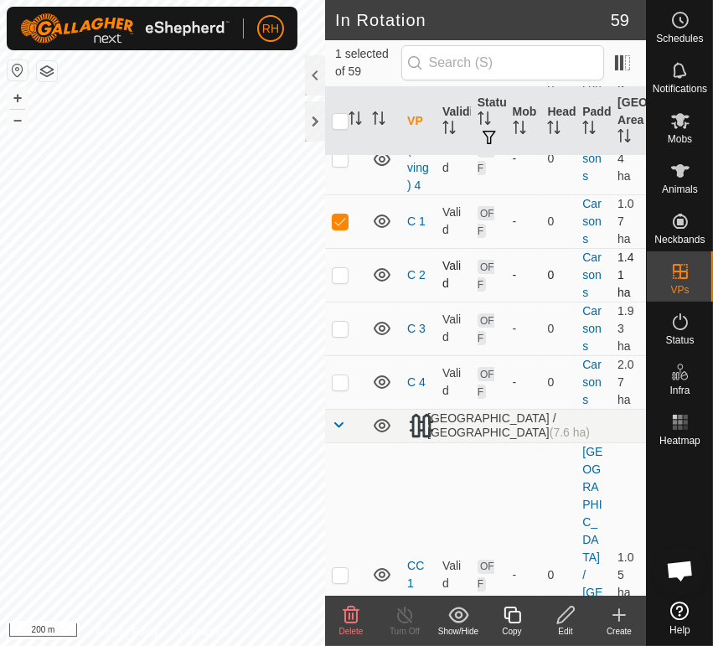
checkbox input "true"
click at [338, 335] on p-checkbox at bounding box center [340, 328] width 17 height 13
checkbox input "true"
click at [340, 389] on p-checkbox at bounding box center [340, 381] width 17 height 13
checkbox input "true"
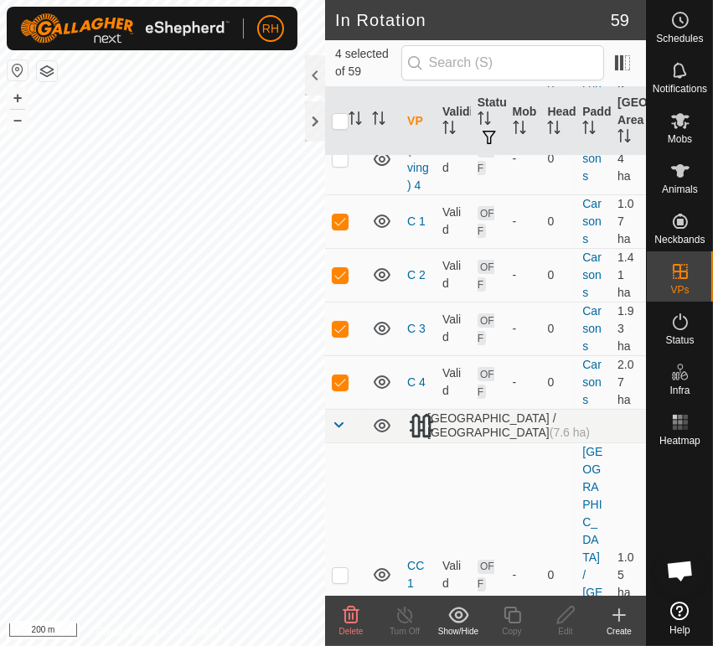
click at [680, 569] on span "Open chat" at bounding box center [680, 572] width 28 height 23
click at [675, 571] on span "Open chat" at bounding box center [680, 572] width 28 height 23
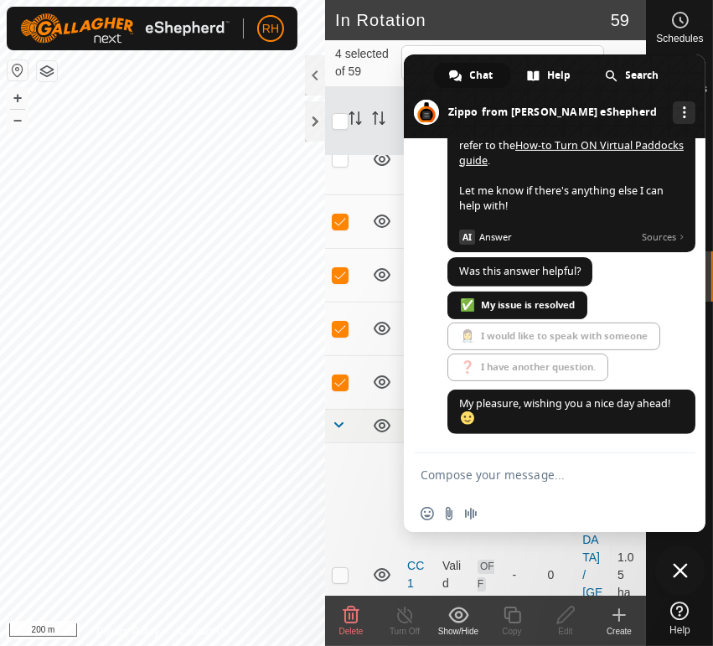
click at [516, 476] on textarea "Compose your message..." at bounding box center [536, 475] width 231 height 15
type textarea "How do I put VPs into storage?"
click at [680, 473] on span "Send" at bounding box center [676, 474] width 13 height 13
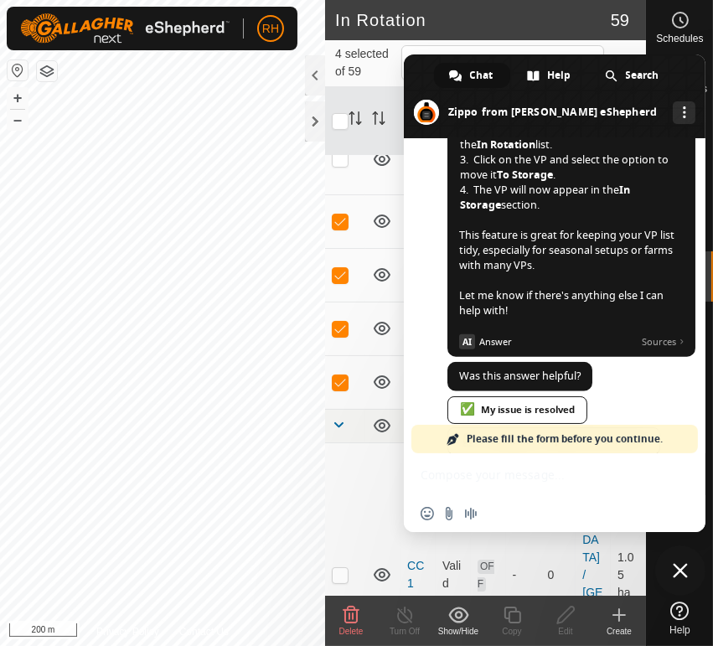
scroll to position [1495, 0]
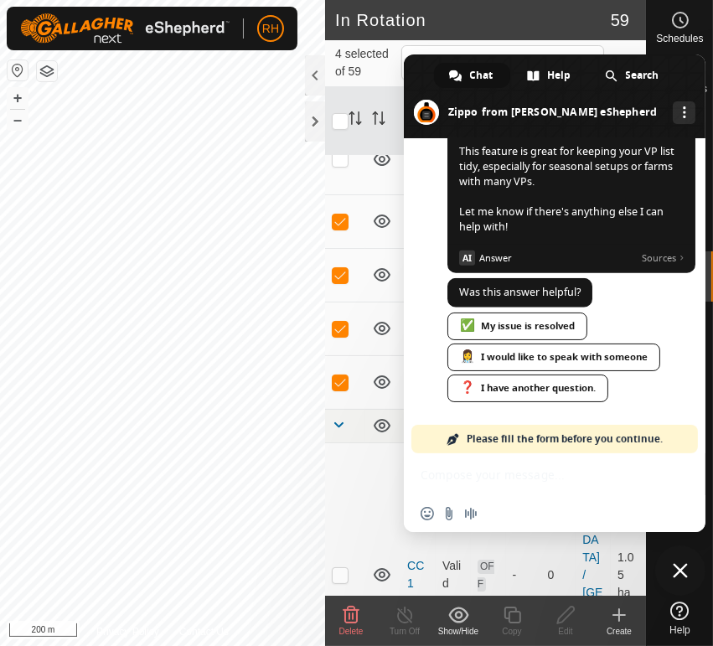
click at [679, 567] on span "Close chat" at bounding box center [680, 570] width 15 height 15
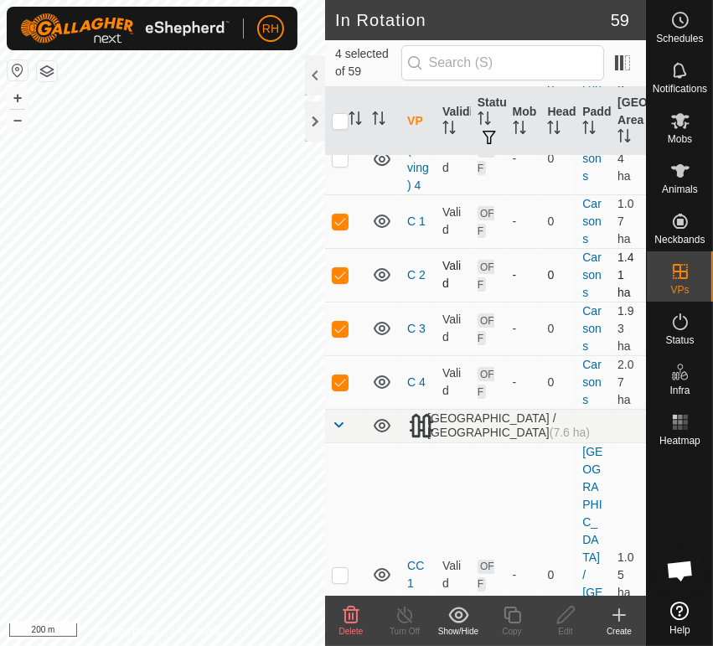
click at [338, 282] on p-checkbox at bounding box center [340, 274] width 17 height 13
checkbox input "false"
click at [340, 335] on p-checkbox at bounding box center [340, 328] width 17 height 13
checkbox input "false"
click at [338, 389] on p-checkbox at bounding box center [340, 381] width 17 height 13
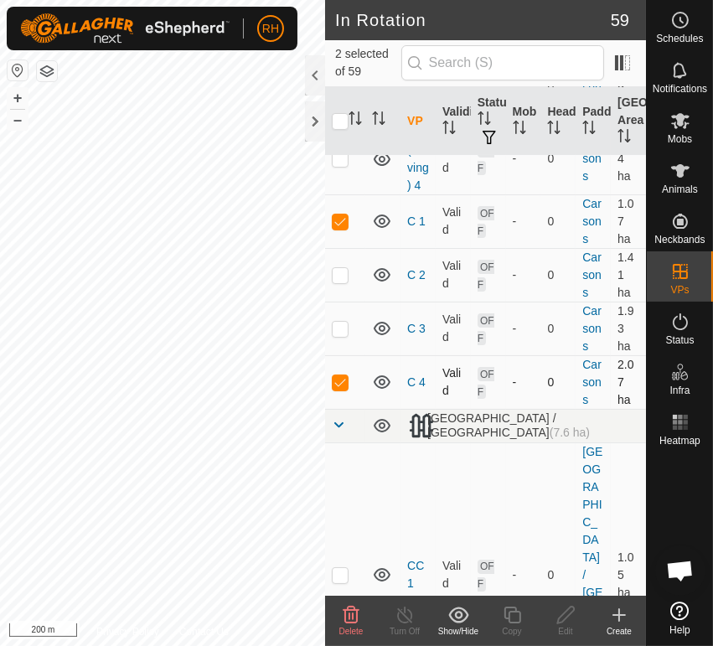
checkbox input "false"
click at [338, 122] on input "checkbox" at bounding box center [340, 121] width 17 height 17
checkbox input "true"
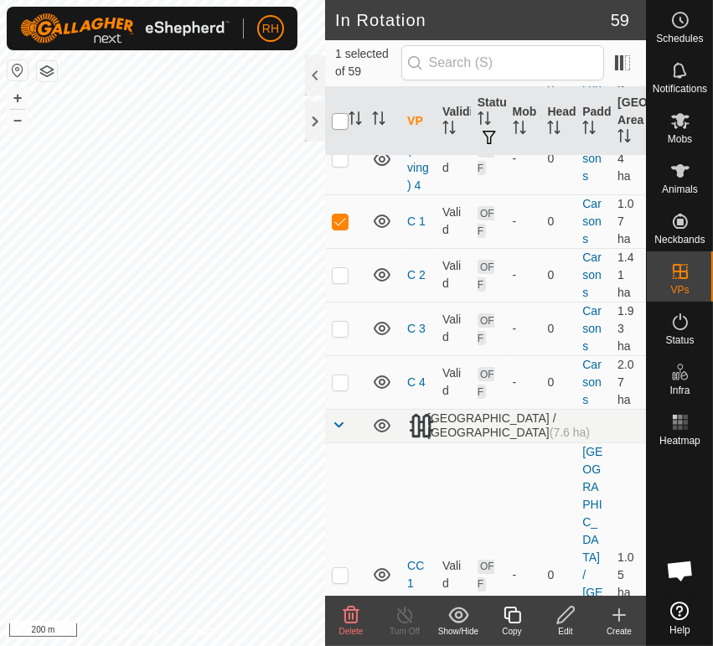
checkbox input "true"
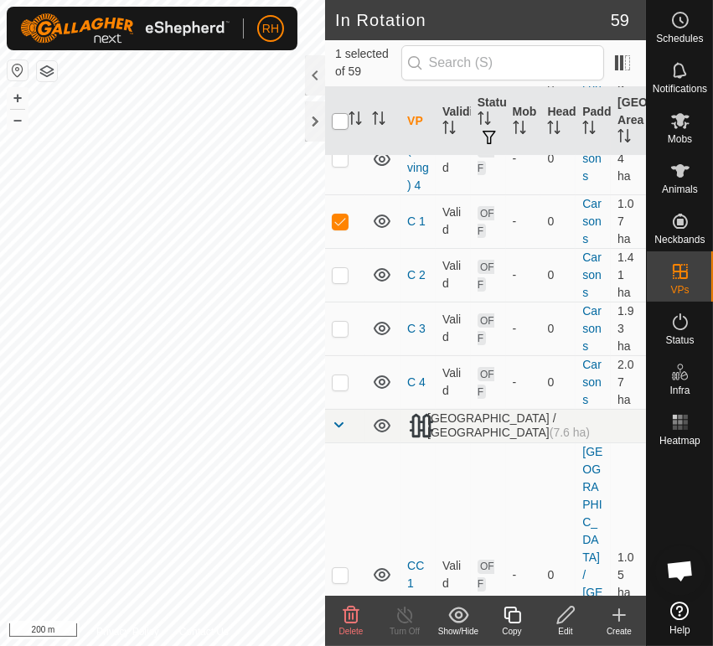
checkbox input "true"
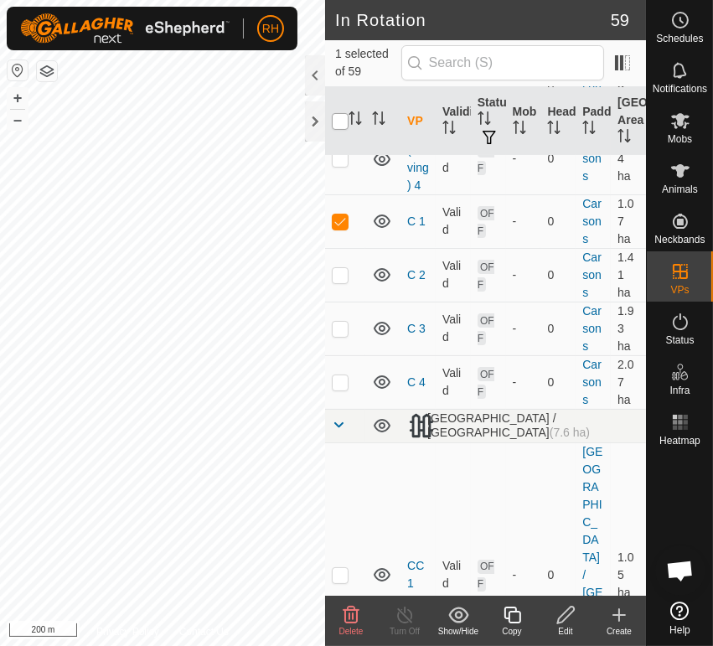
checkbox input "true"
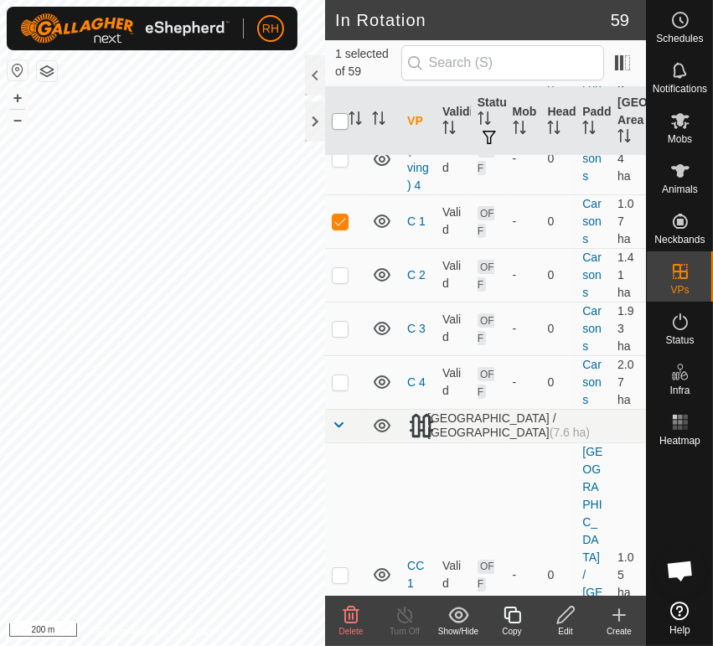
checkbox input "true"
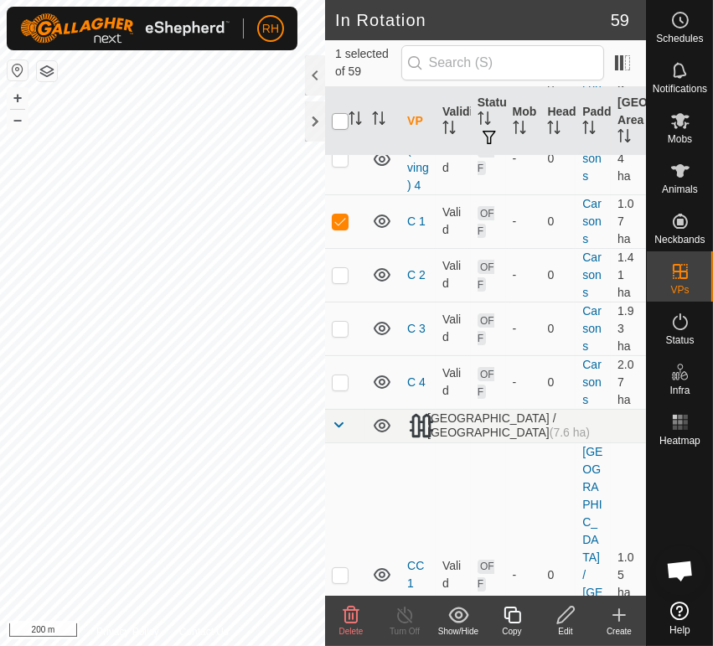
checkbox input "true"
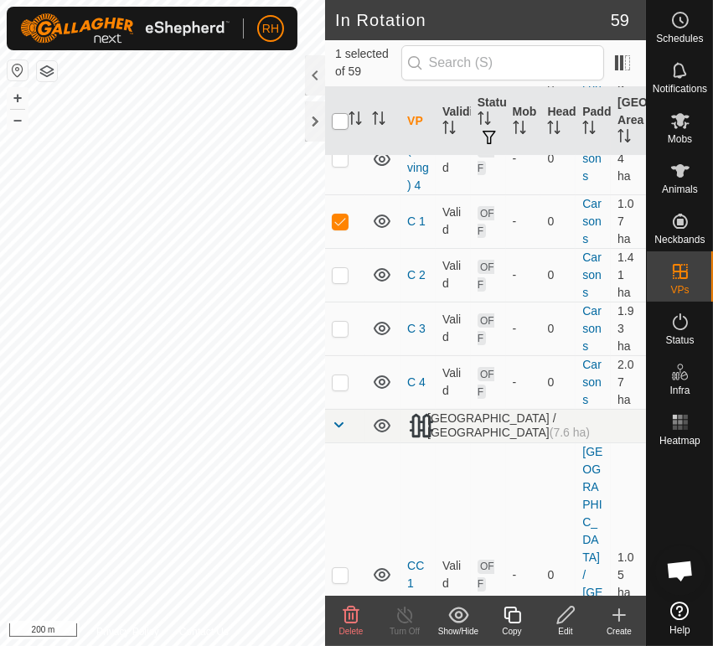
checkbox input "true"
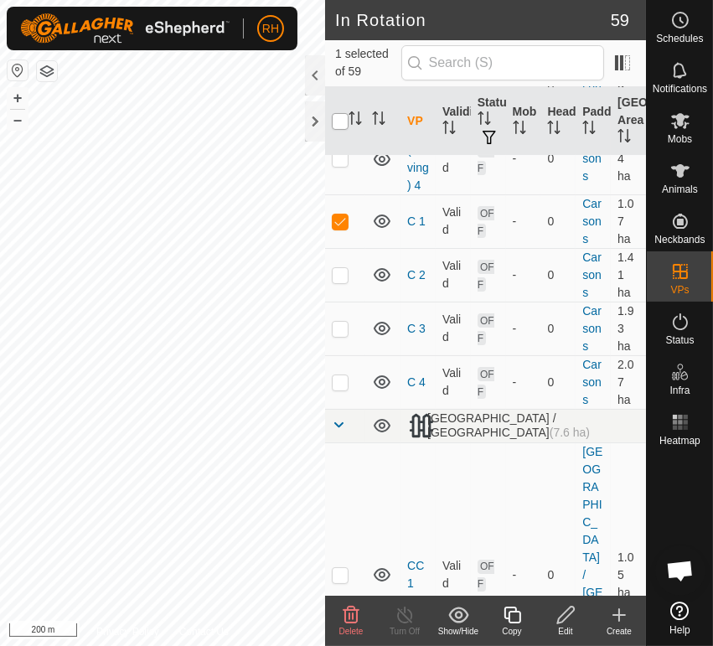
checkbox input "true"
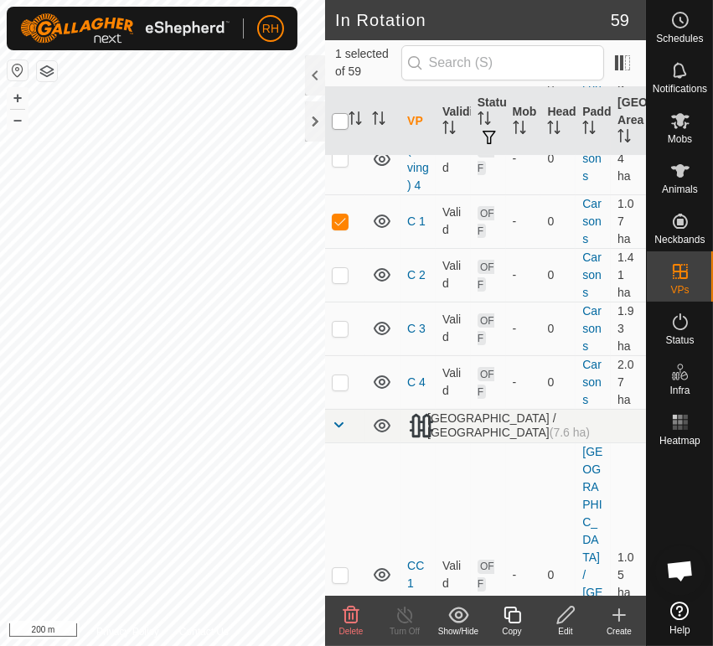
checkbox input "true"
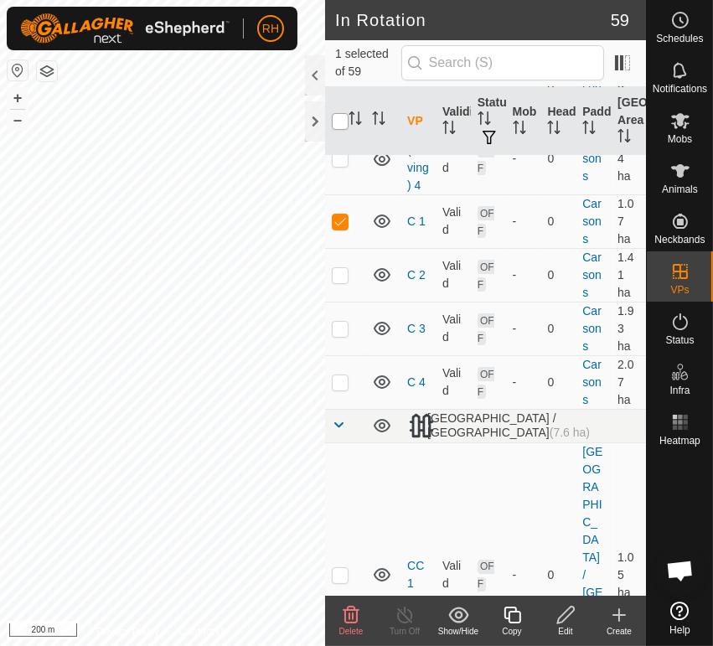
checkbox input "true"
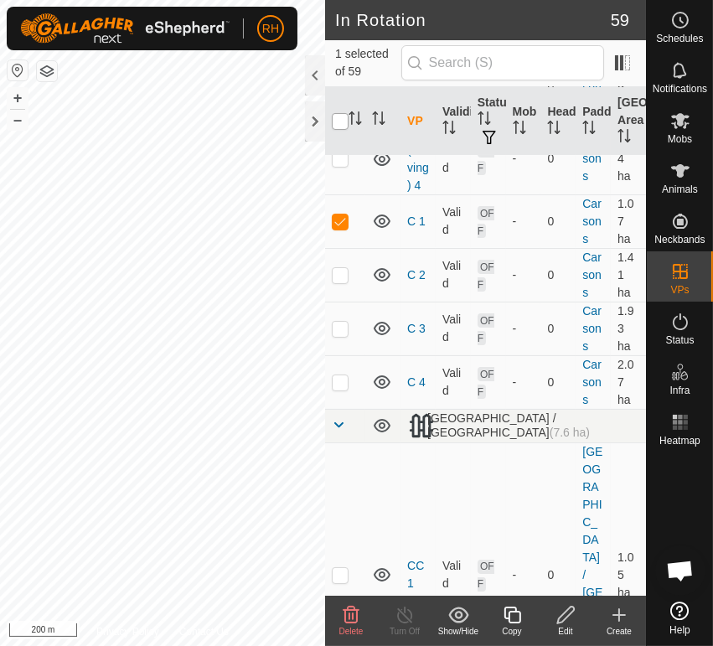
checkbox input "true"
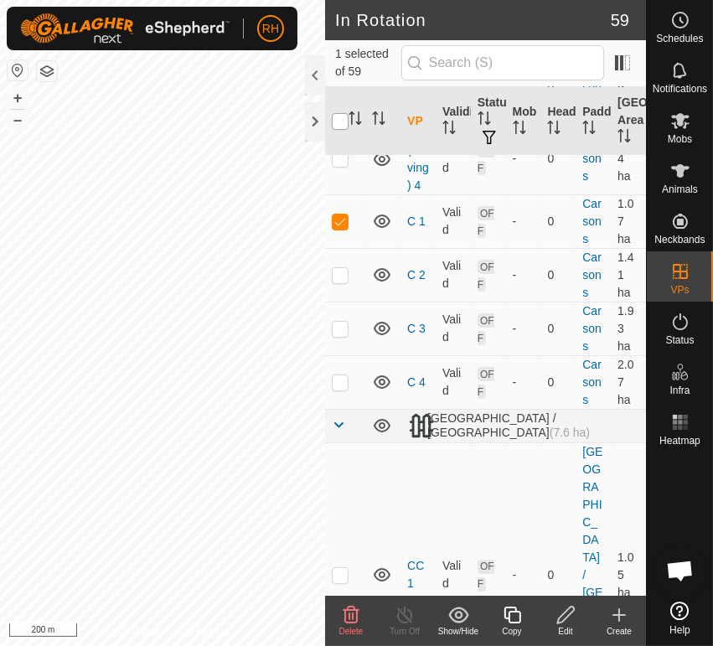
checkbox input "true"
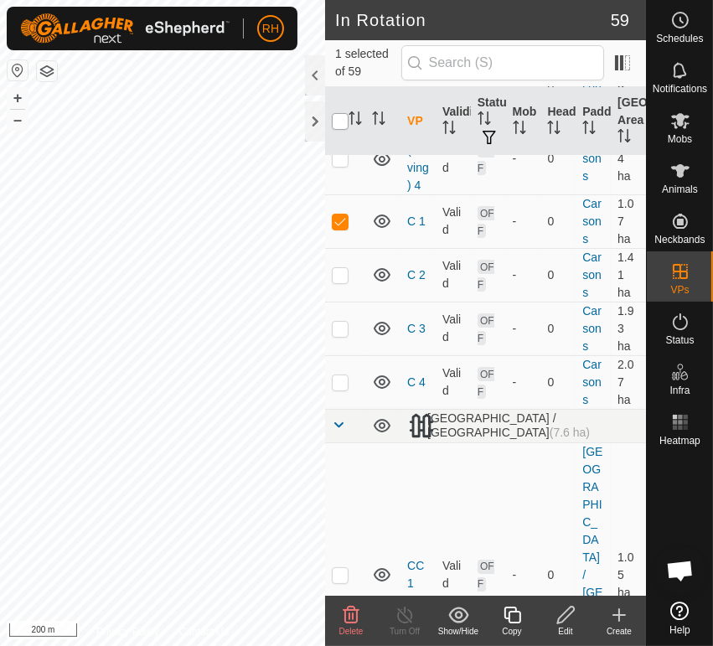
checkbox input "true"
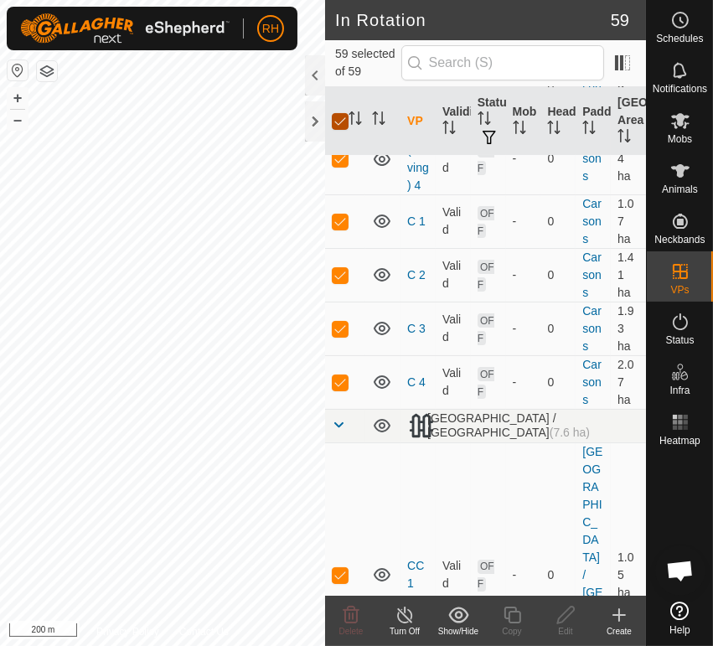
click at [338, 122] on input "checkbox" at bounding box center [340, 121] width 17 height 17
checkbox input "true"
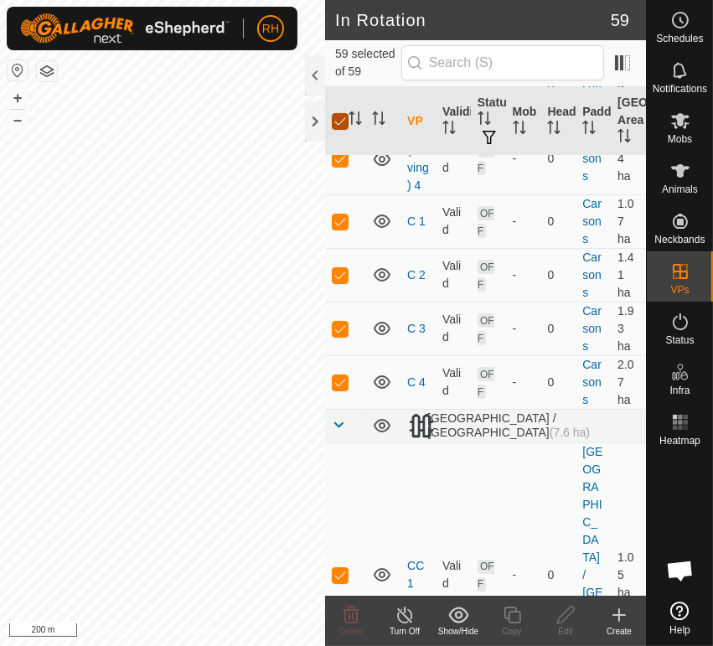
checkbox input "true"
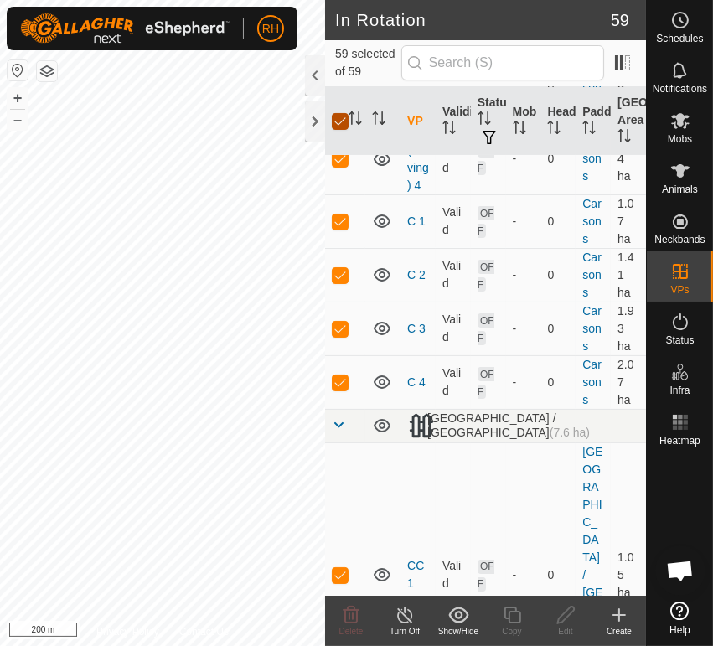
checkbox input "true"
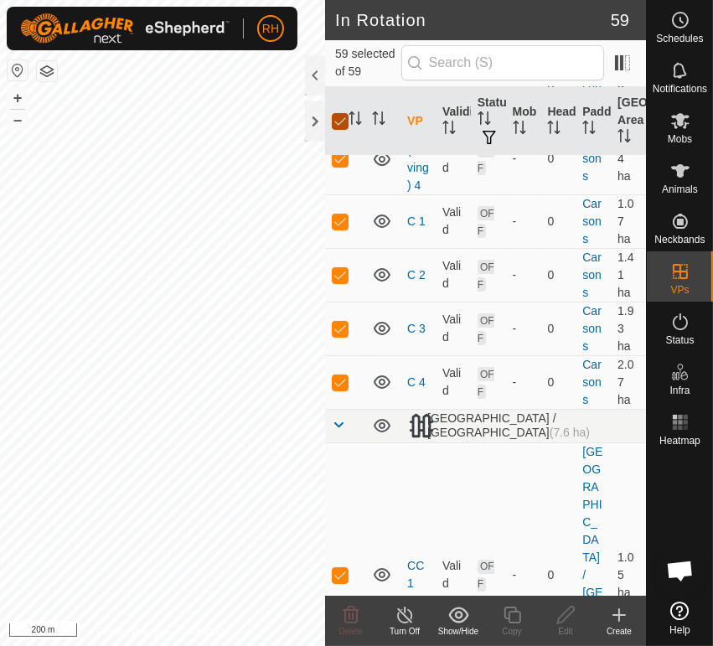
checkbox input "true"
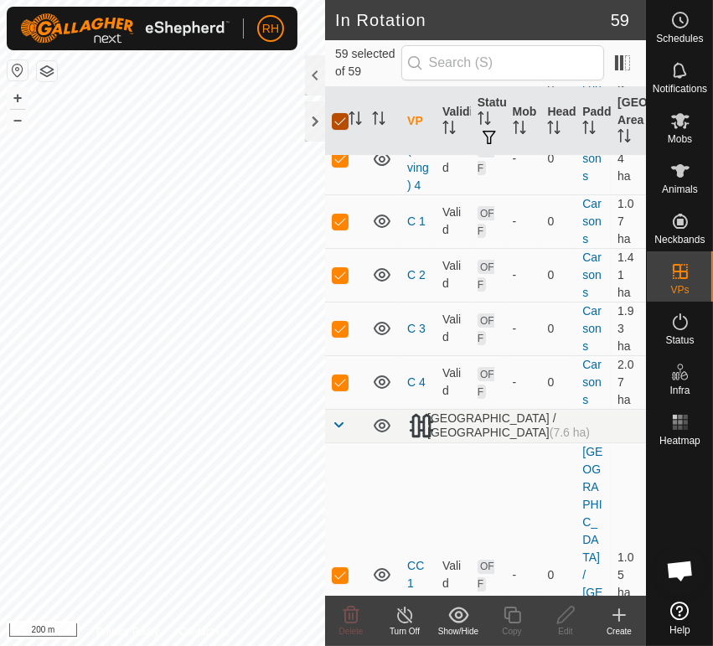
checkbox input "true"
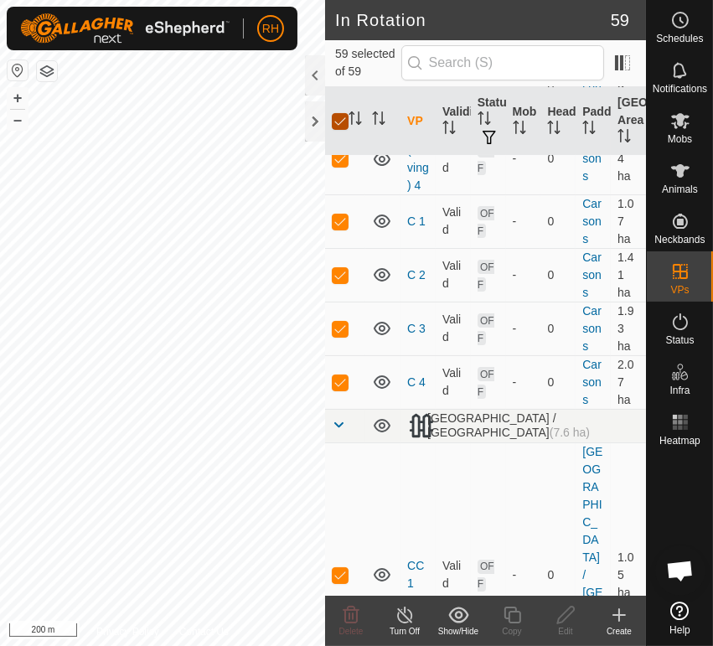
checkbox input "true"
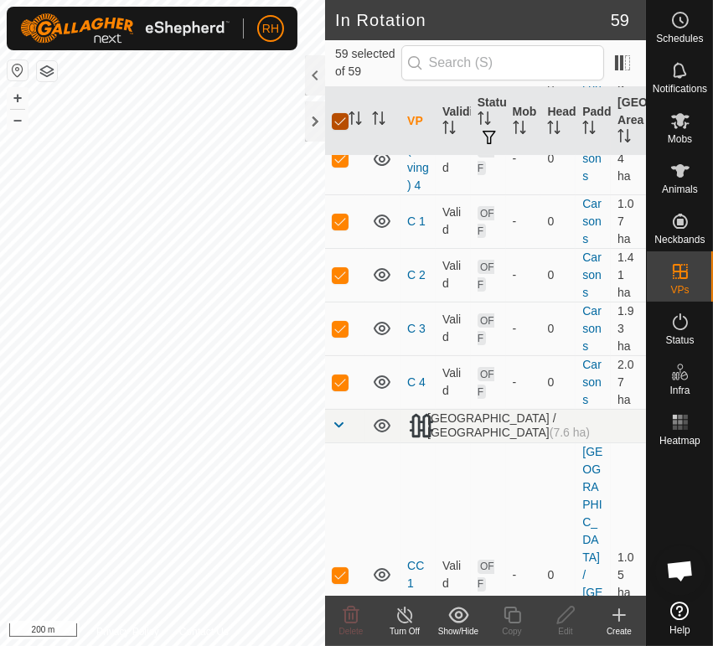
checkbox input "true"
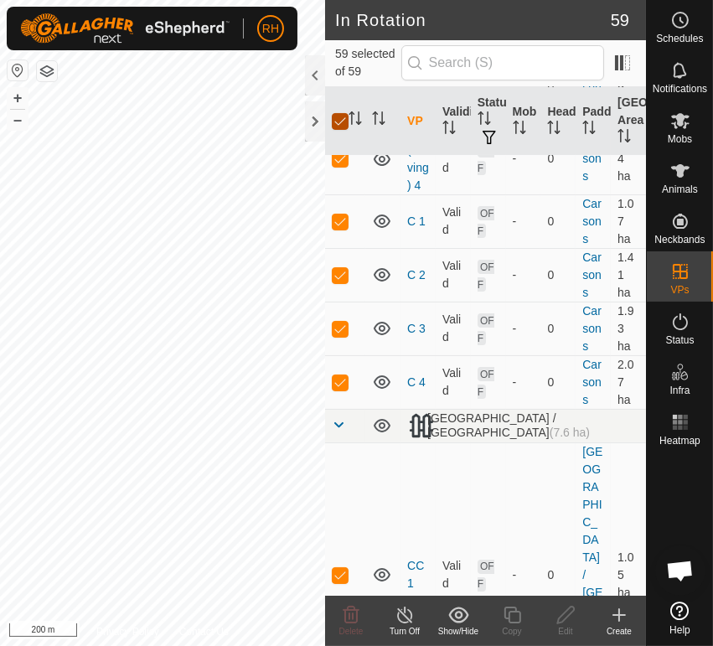
checkbox input "true"
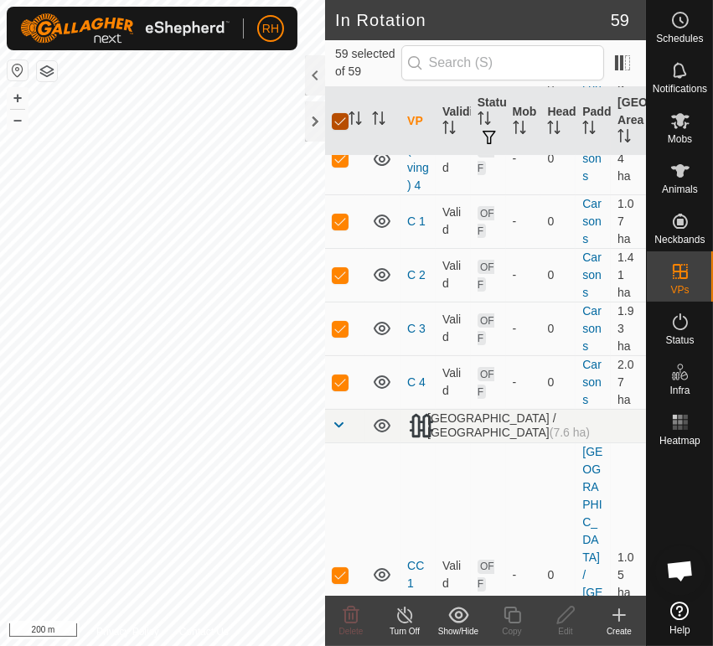
checkbox input "true"
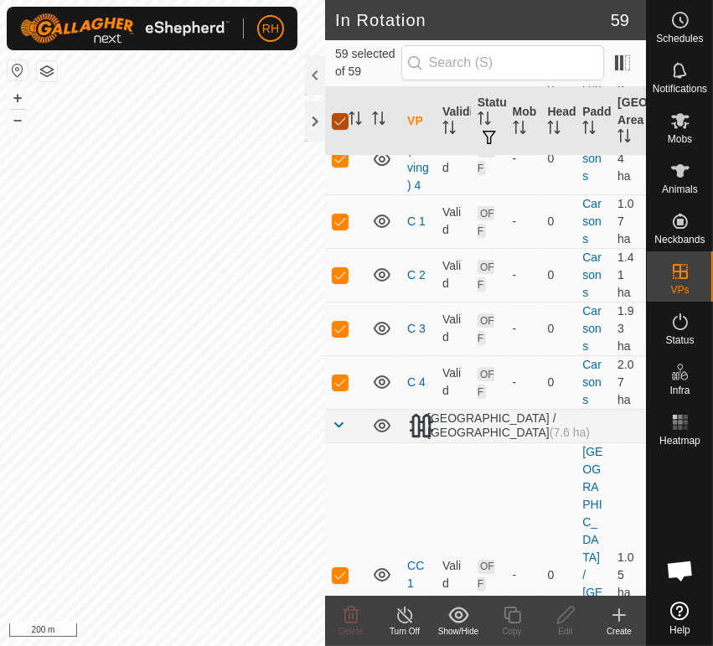
checkbox input "true"
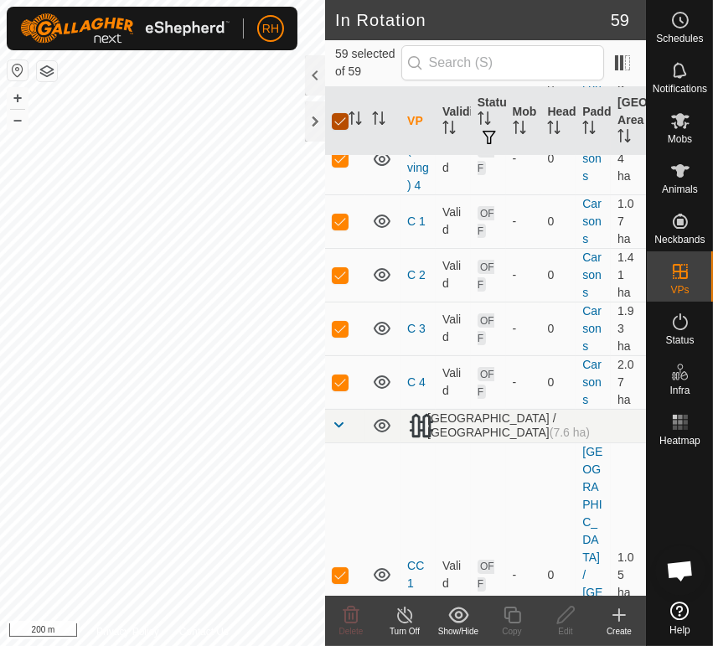
checkbox input "true"
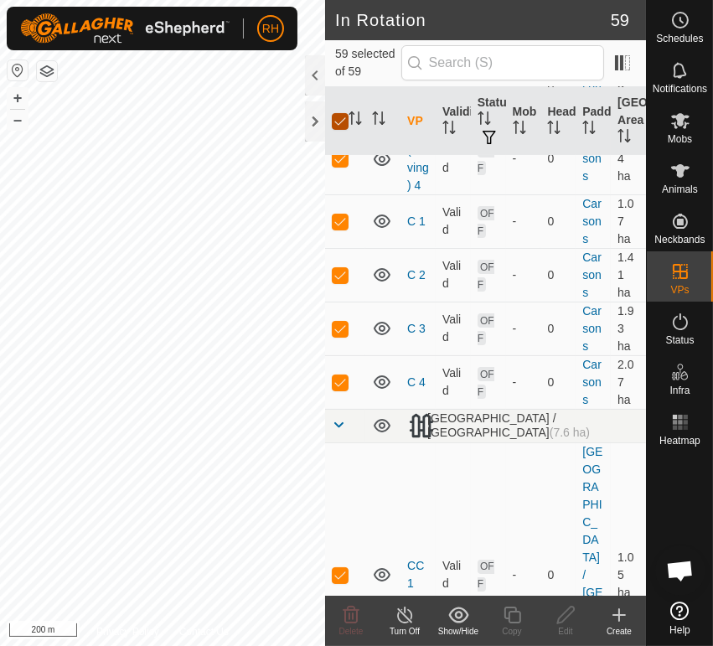
checkbox input "true"
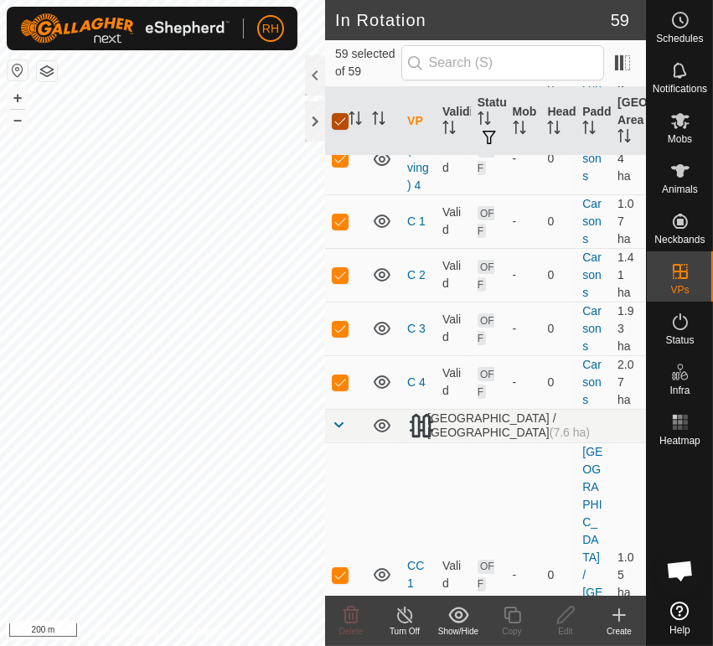
checkbox input "true"
click at [338, 122] on input "checkbox" at bounding box center [340, 121] width 17 height 17
checkbox input "false"
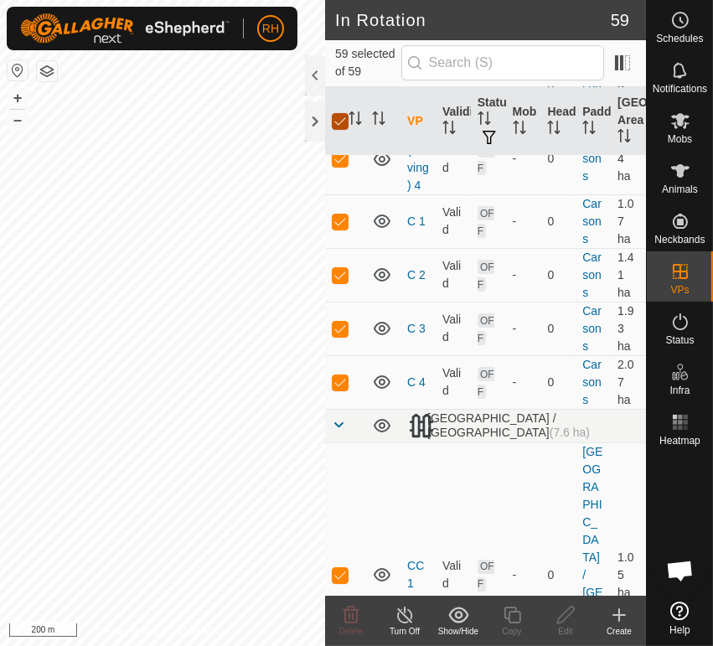
checkbox input "false"
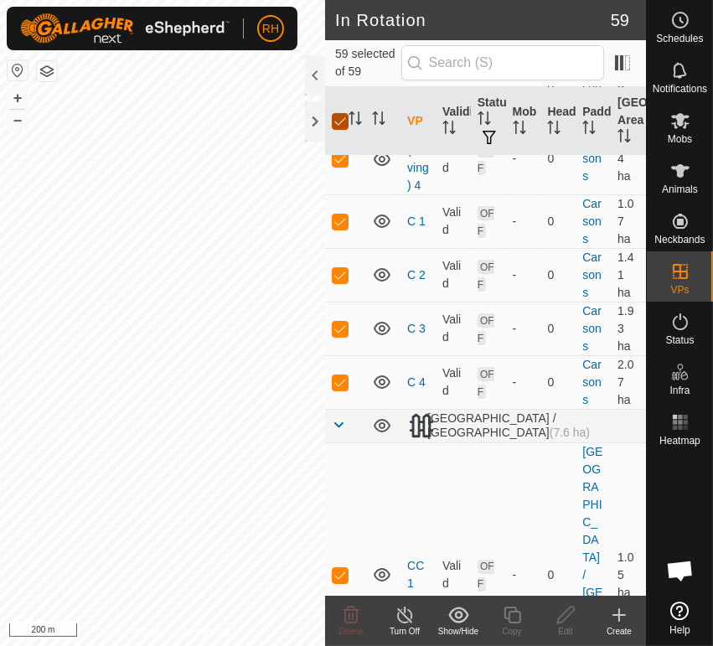
checkbox input "false"
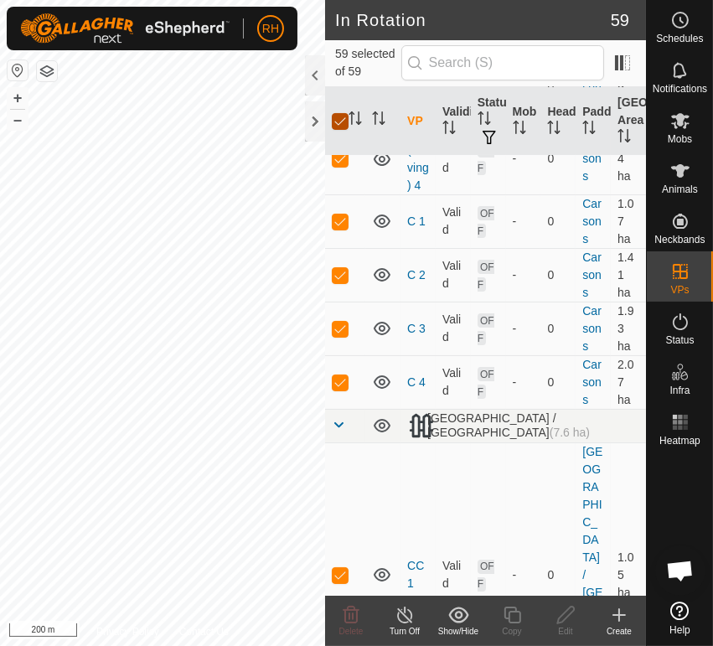
checkbox input "false"
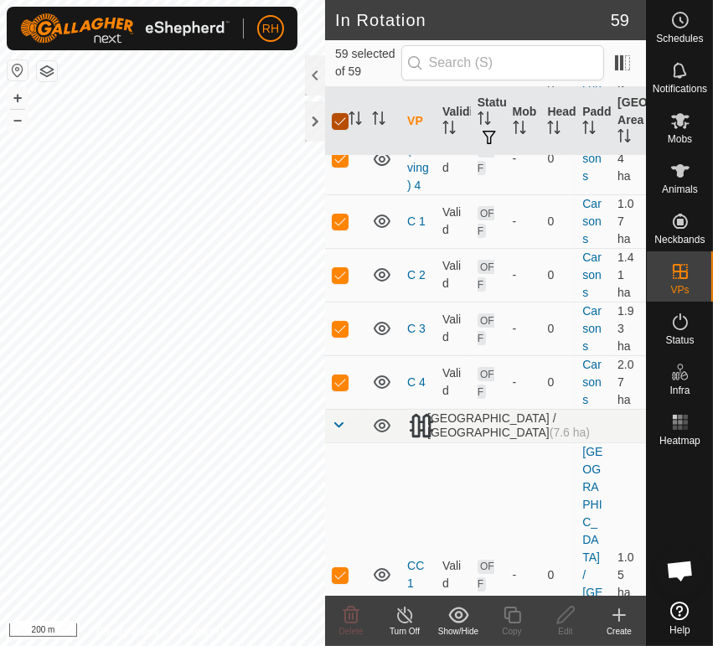
checkbox input "false"
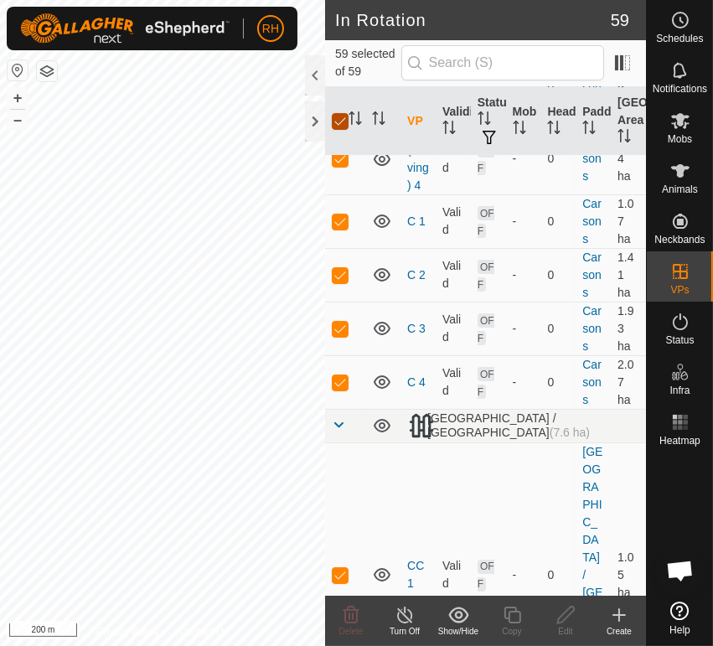
checkbox input "false"
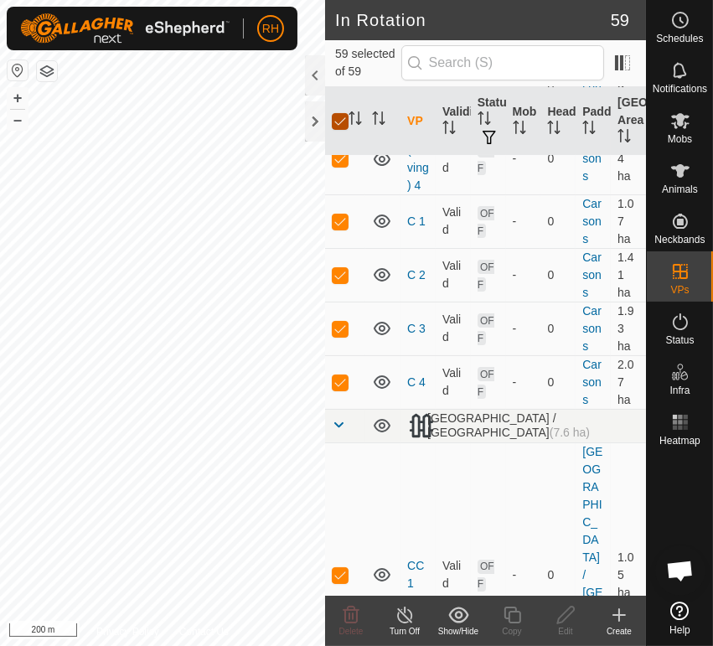
checkbox input "false"
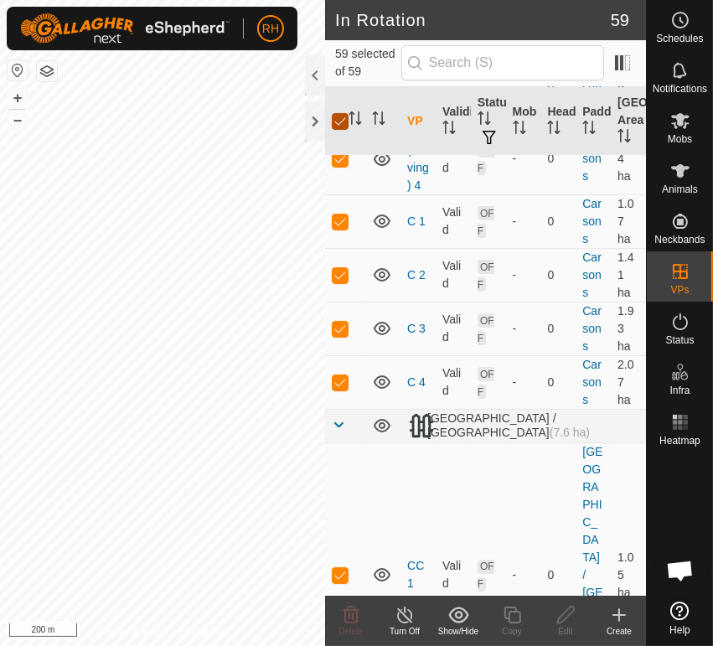
checkbox input "false"
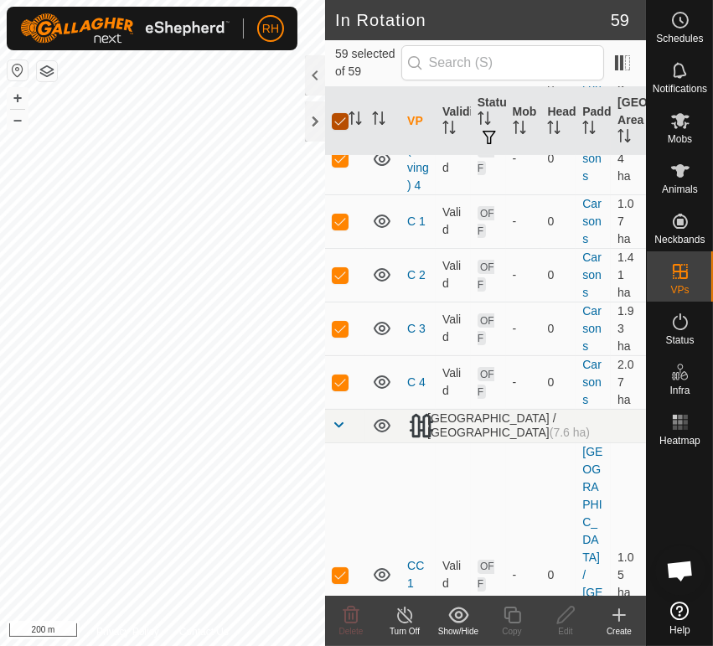
checkbox input "false"
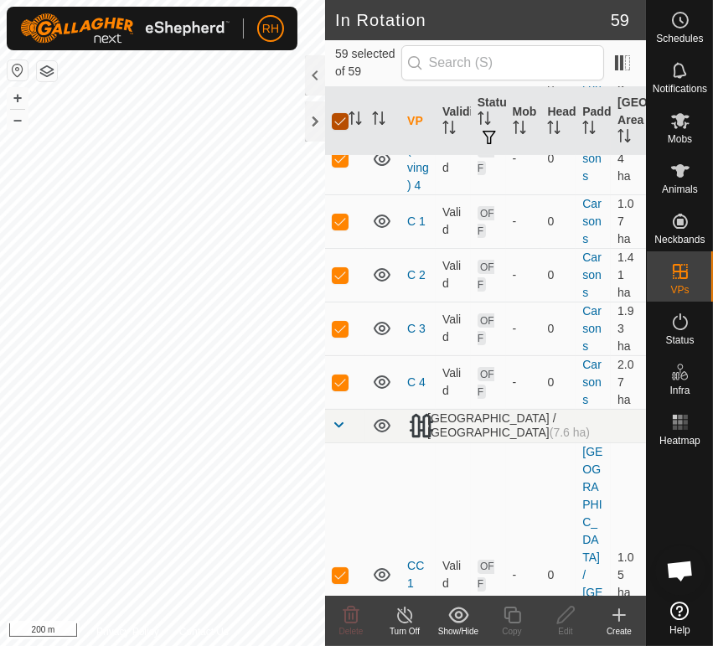
checkbox input "false"
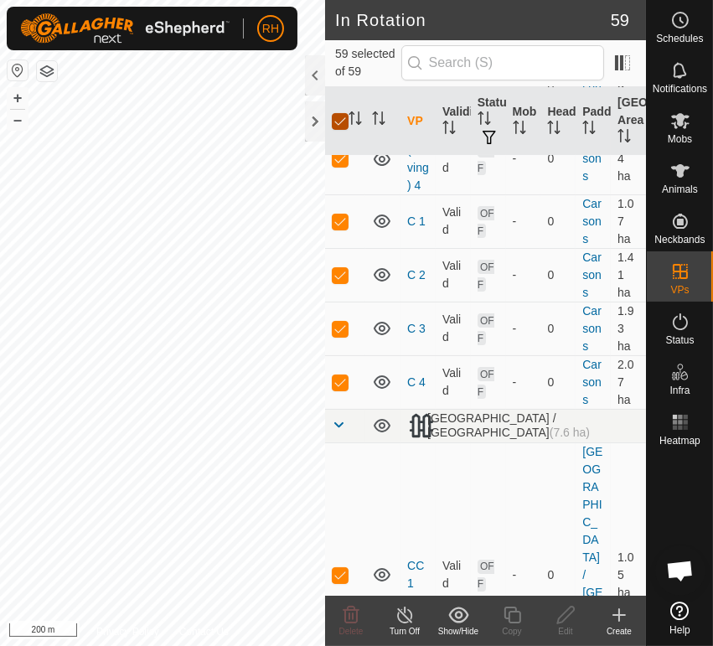
checkbox input "false"
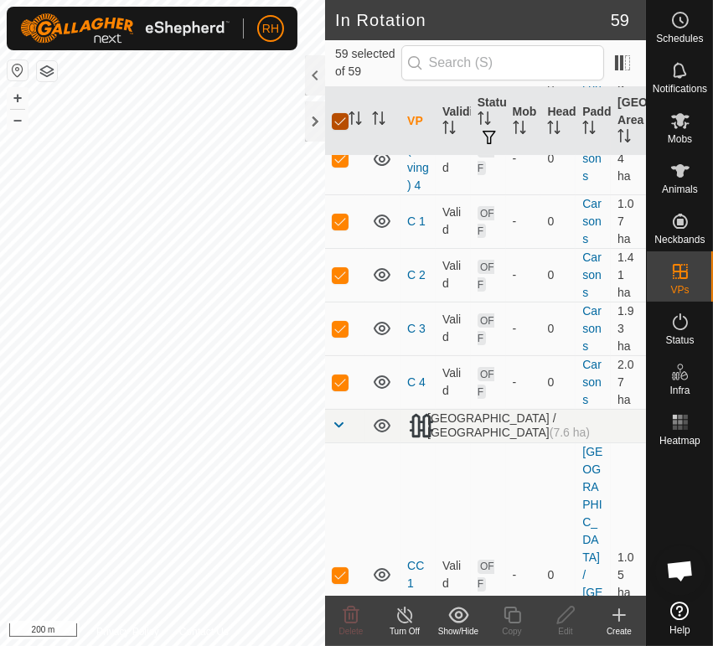
checkbox input "false"
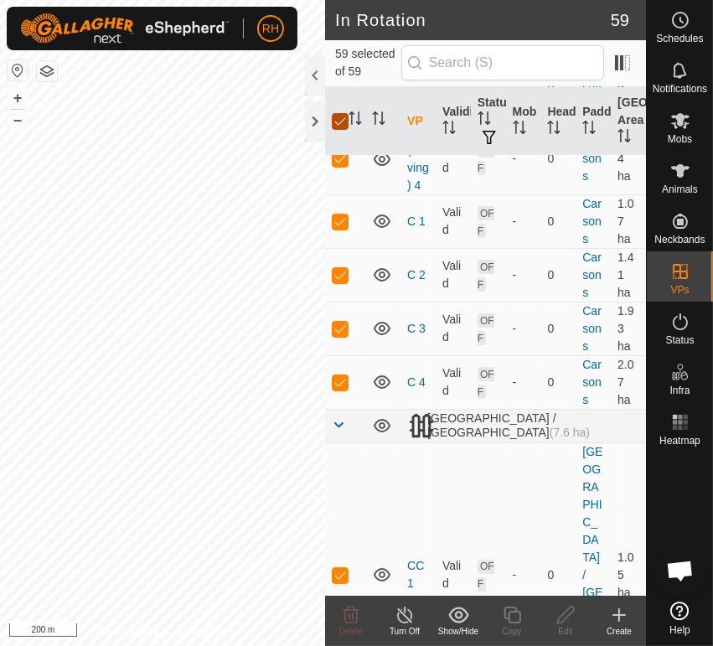
checkbox input "false"
click at [338, 122] on input "checkbox" at bounding box center [340, 121] width 17 height 17
checkbox input "true"
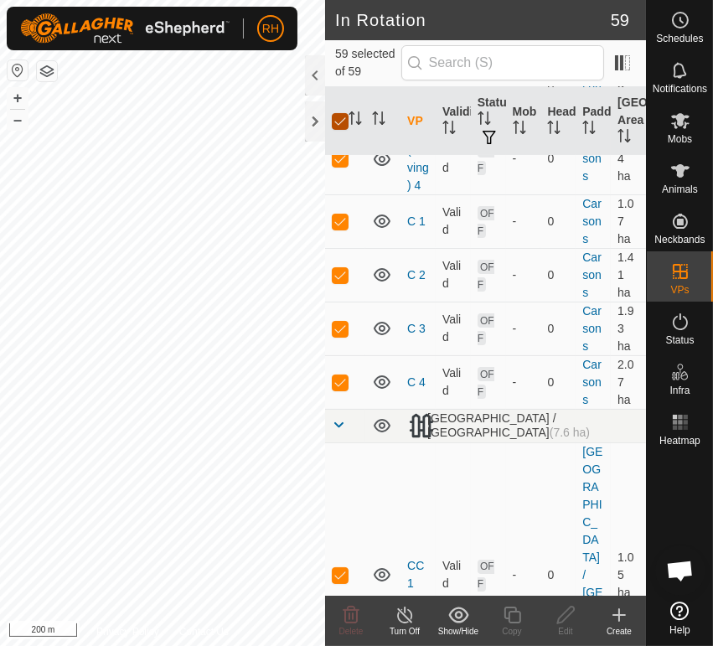
checkbox input "true"
click at [338, 122] on input "checkbox" at bounding box center [340, 121] width 17 height 17
click at [344, 228] on p-checkbox at bounding box center [340, 220] width 17 height 13
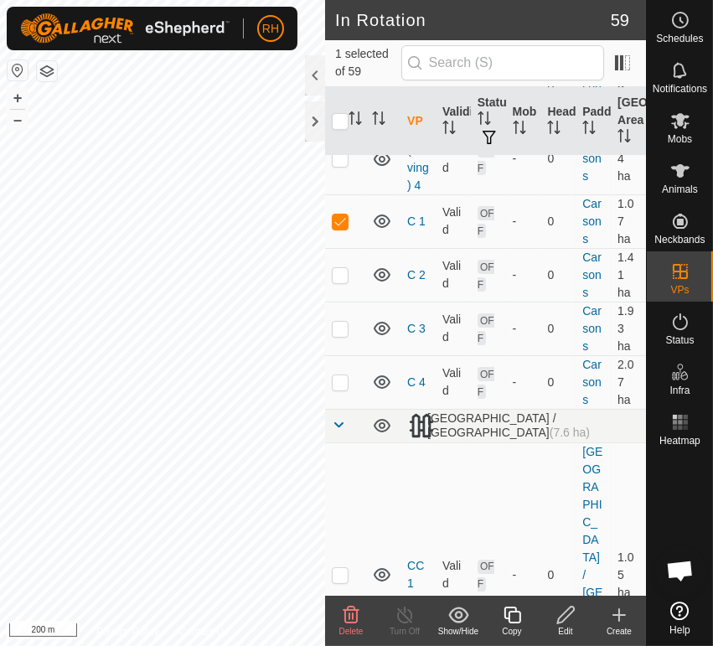
click at [460, 617] on icon at bounding box center [458, 615] width 20 height 16
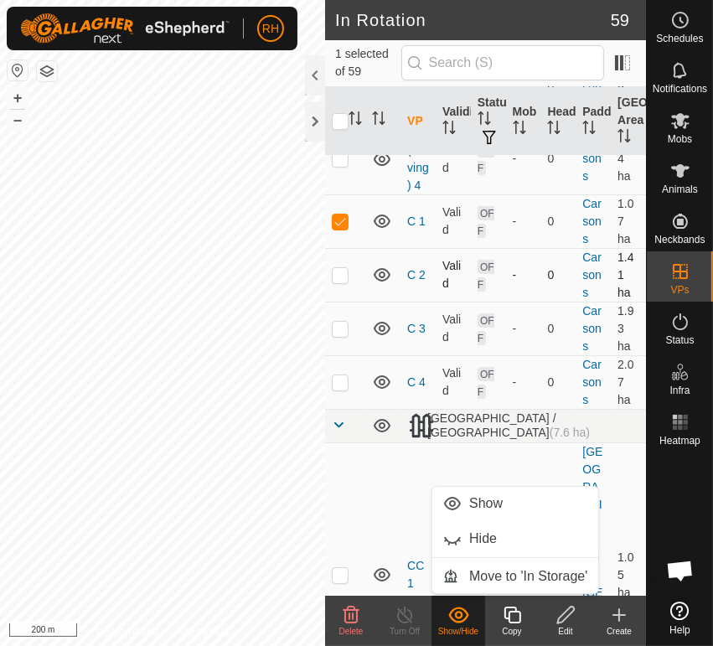
click at [342, 282] on p-checkbox at bounding box center [340, 274] width 17 height 13
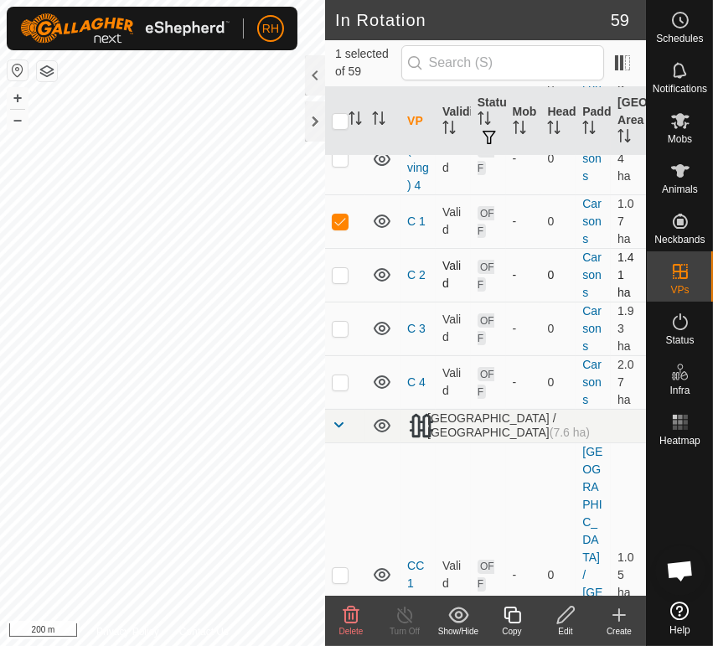
click at [342, 282] on p-checkbox at bounding box center [340, 274] width 17 height 13
click at [343, 335] on p-checkbox at bounding box center [340, 328] width 17 height 13
click at [344, 335] on p-checkbox at bounding box center [340, 328] width 17 height 13
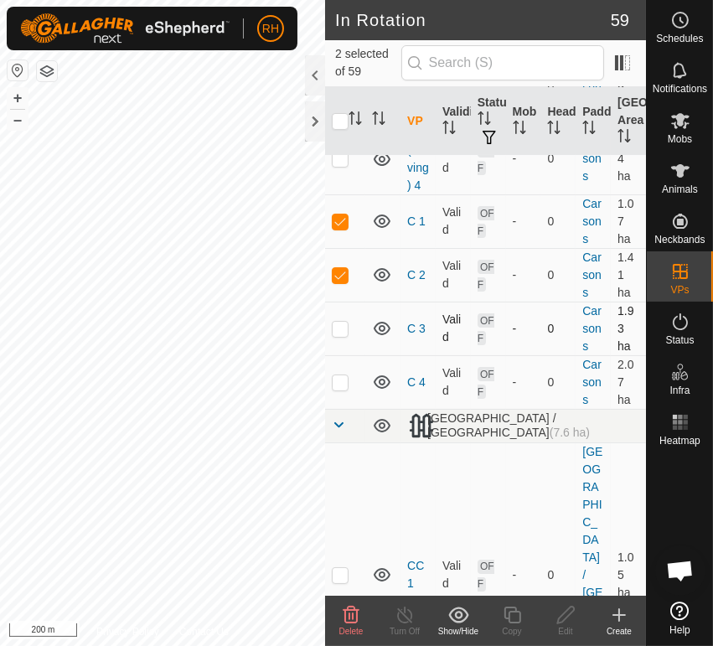
click at [340, 335] on p-checkbox at bounding box center [340, 328] width 17 height 13
click at [338, 389] on p-checkbox at bounding box center [340, 381] width 17 height 13
click at [456, 619] on icon at bounding box center [458, 615] width 21 height 20
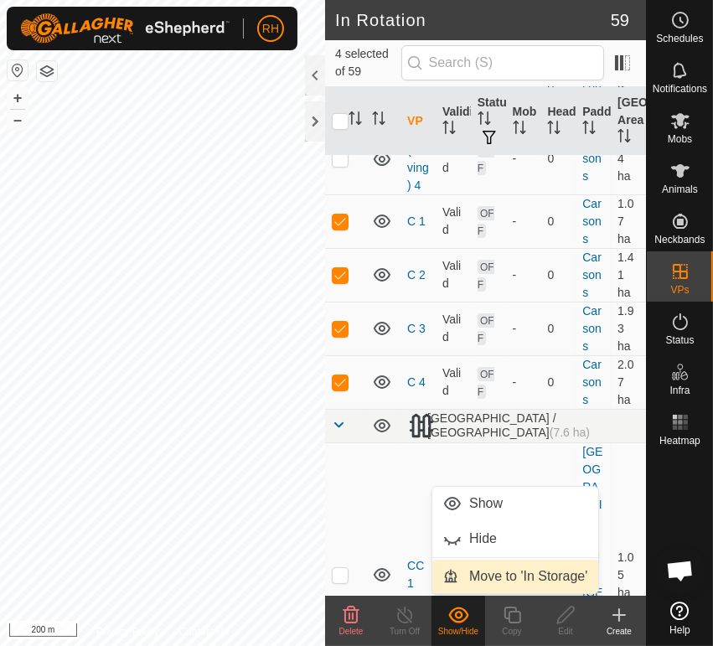
click at [504, 573] on link "Move to 'In Storage'" at bounding box center [515, 577] width 166 height 34
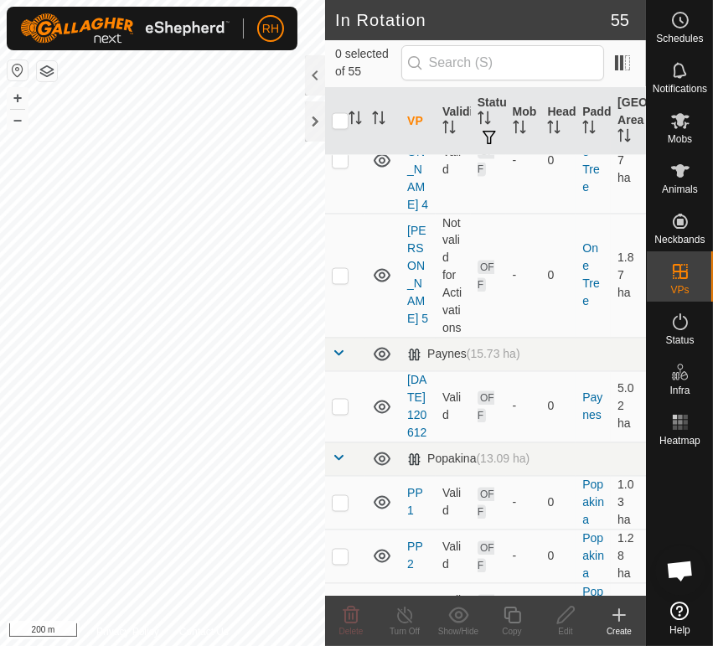
scroll to position [3072, 0]
